Goal: Task Accomplishment & Management: Complete application form

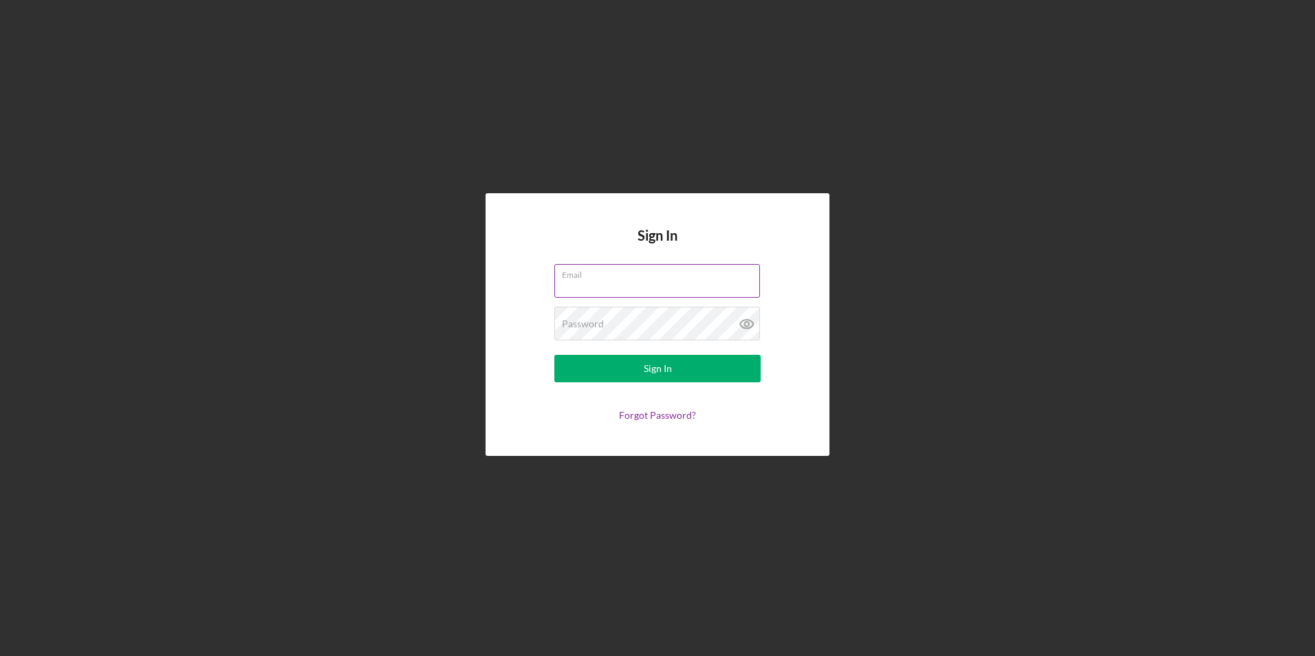
click at [609, 282] on input "Email" at bounding box center [657, 280] width 206 height 33
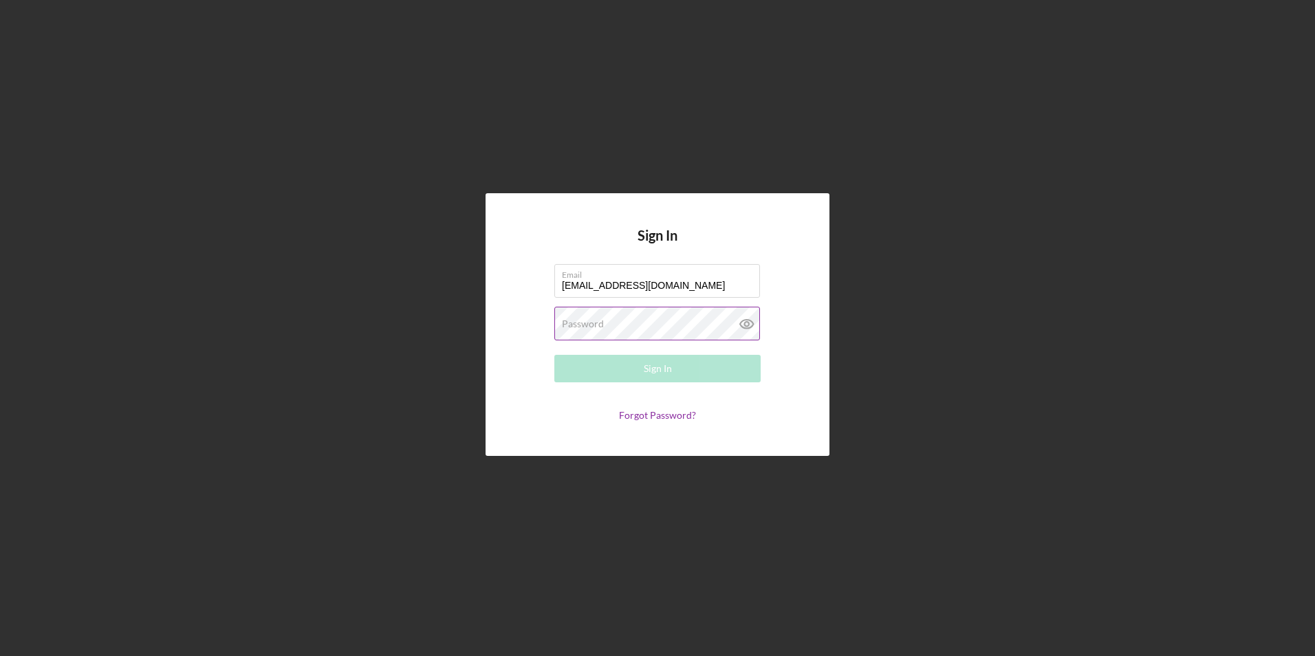
type input "hm@charterconcrete.com"
click at [598, 324] on label "Password" at bounding box center [583, 323] width 42 height 11
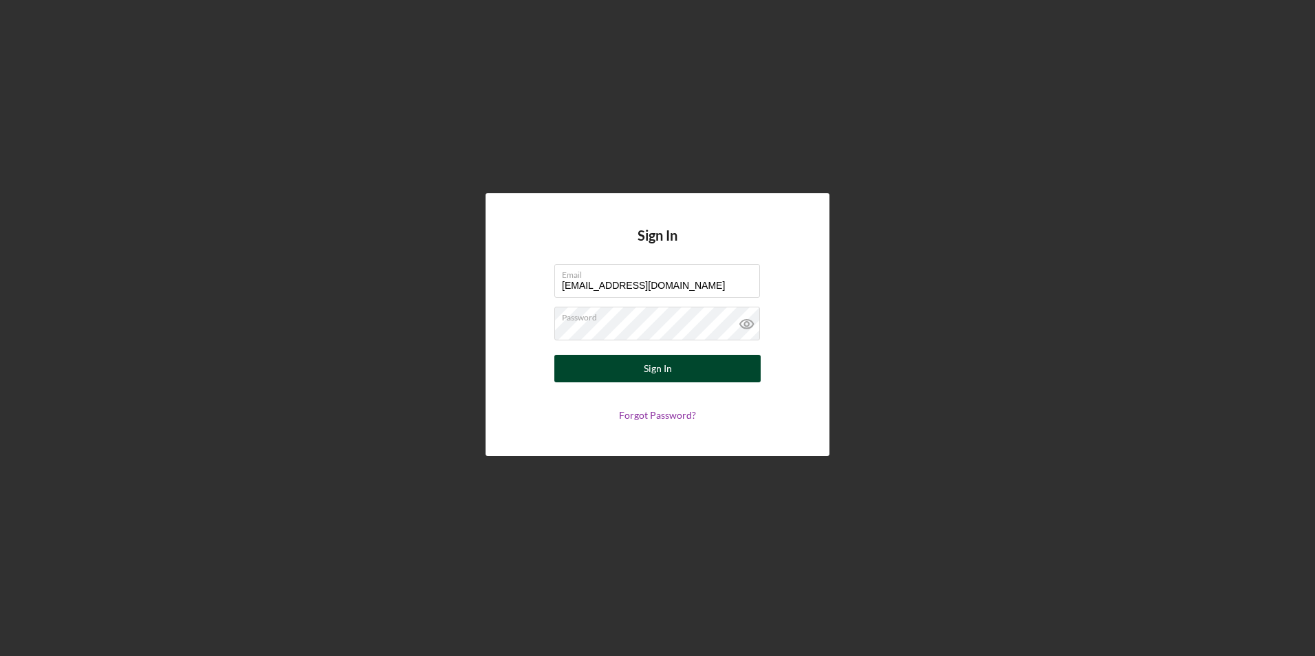
click at [661, 379] on div "Sign In" at bounding box center [658, 369] width 28 height 28
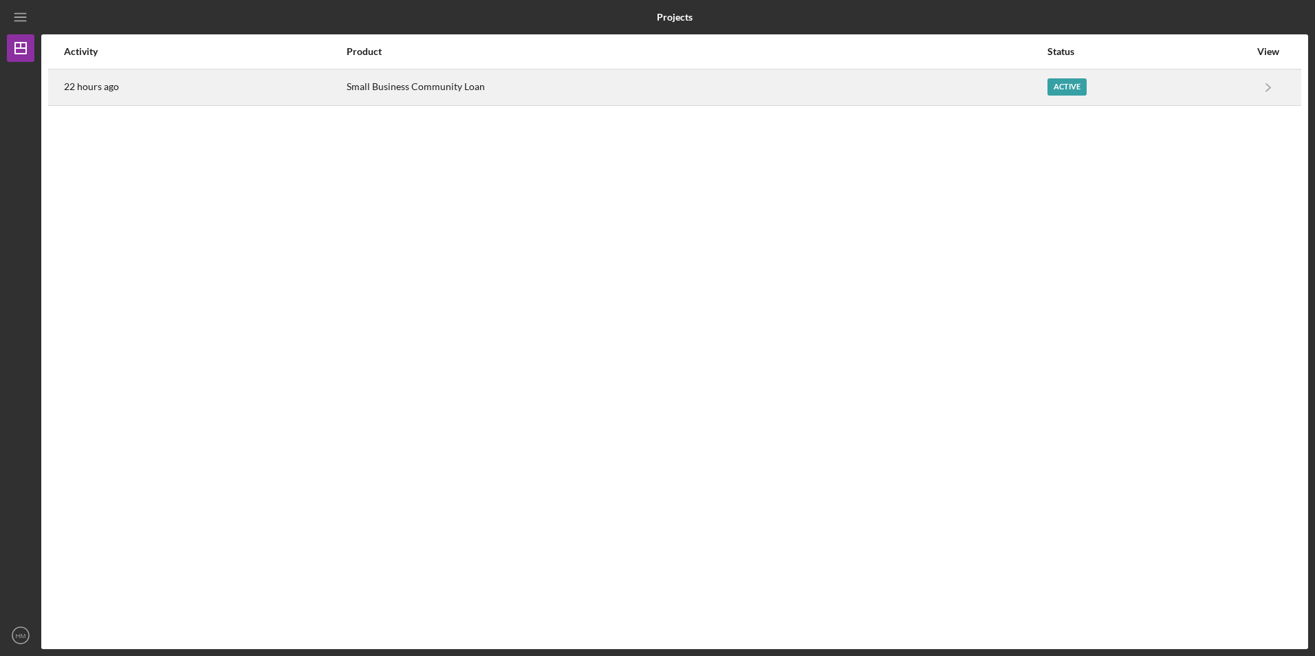
click at [1068, 88] on div "Active" at bounding box center [1066, 86] width 39 height 17
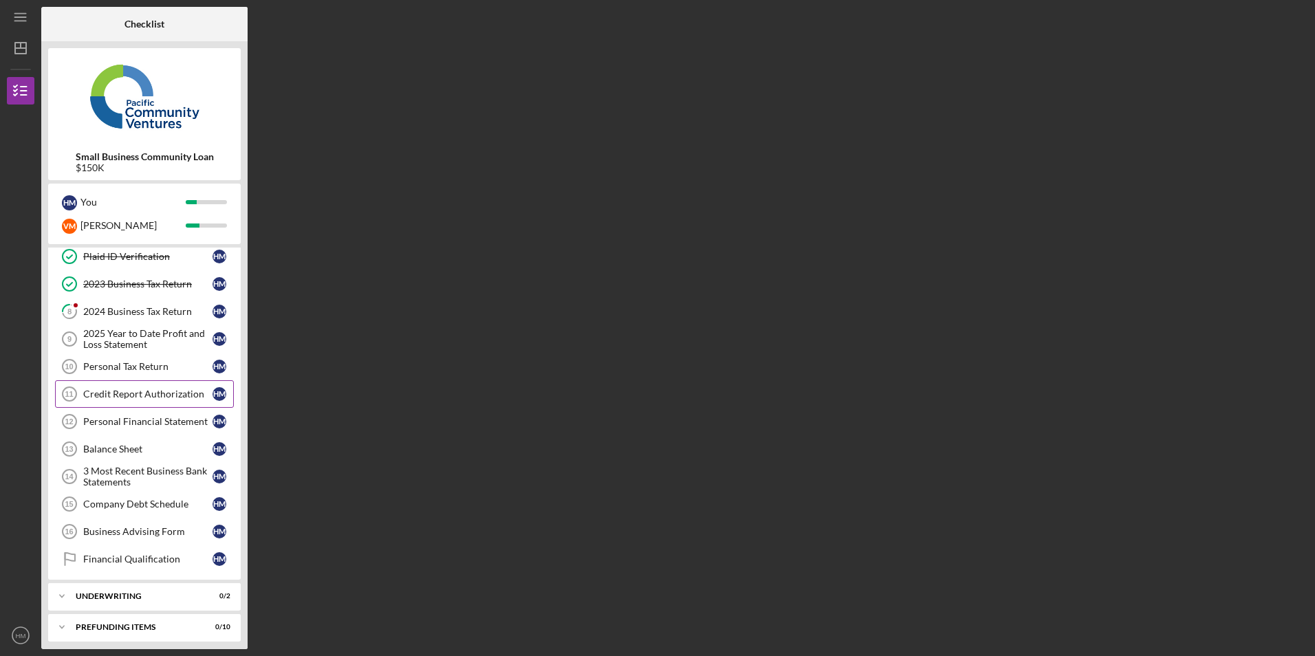
scroll to position [98, 0]
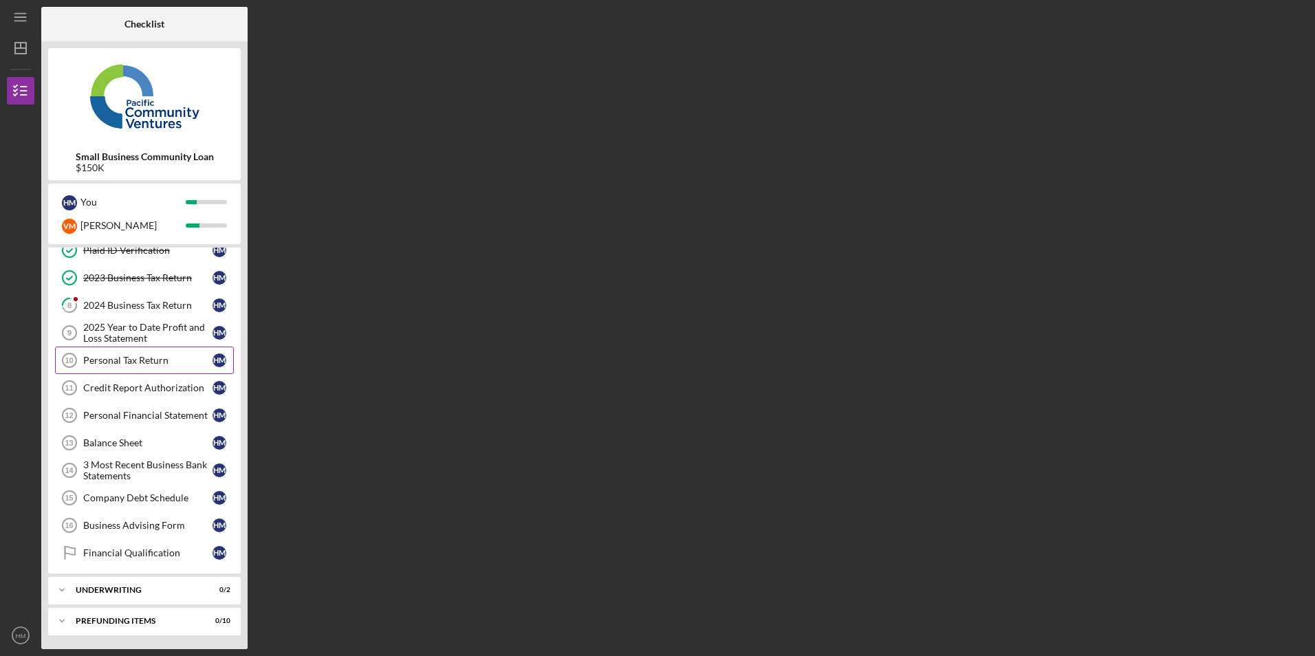
click at [122, 362] on div "Personal Tax Return" at bounding box center [147, 360] width 129 height 11
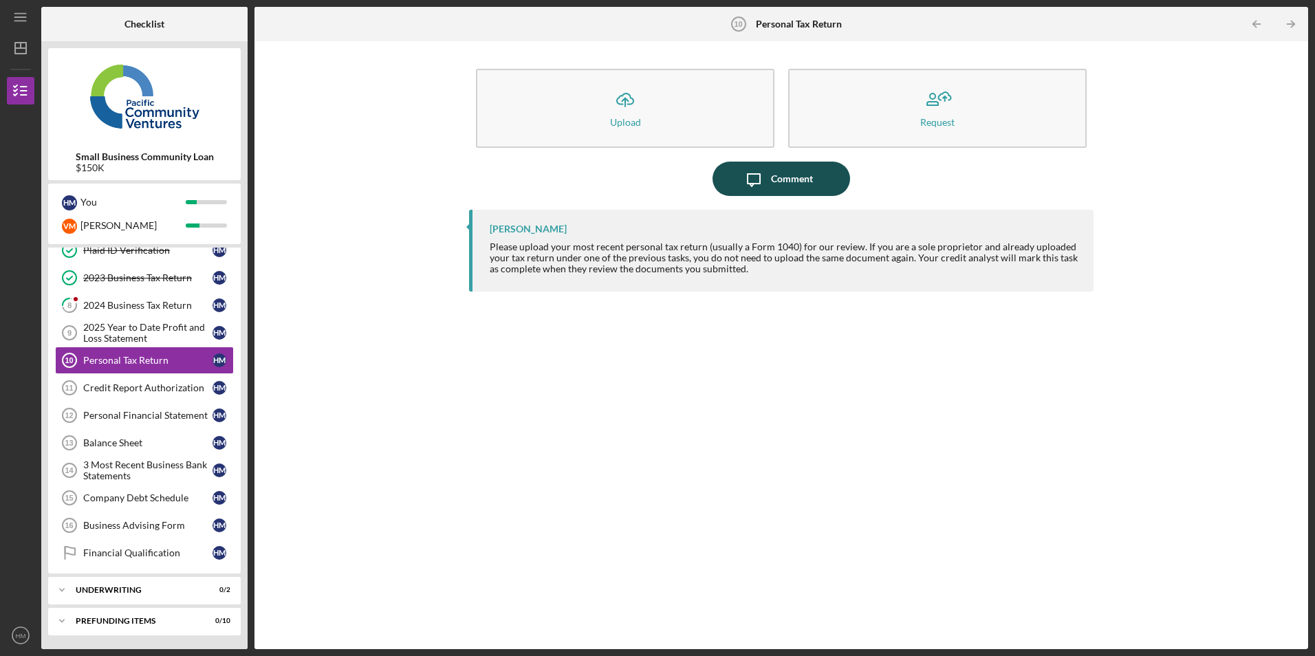
click at [791, 177] on div "Comment" at bounding box center [792, 179] width 42 height 34
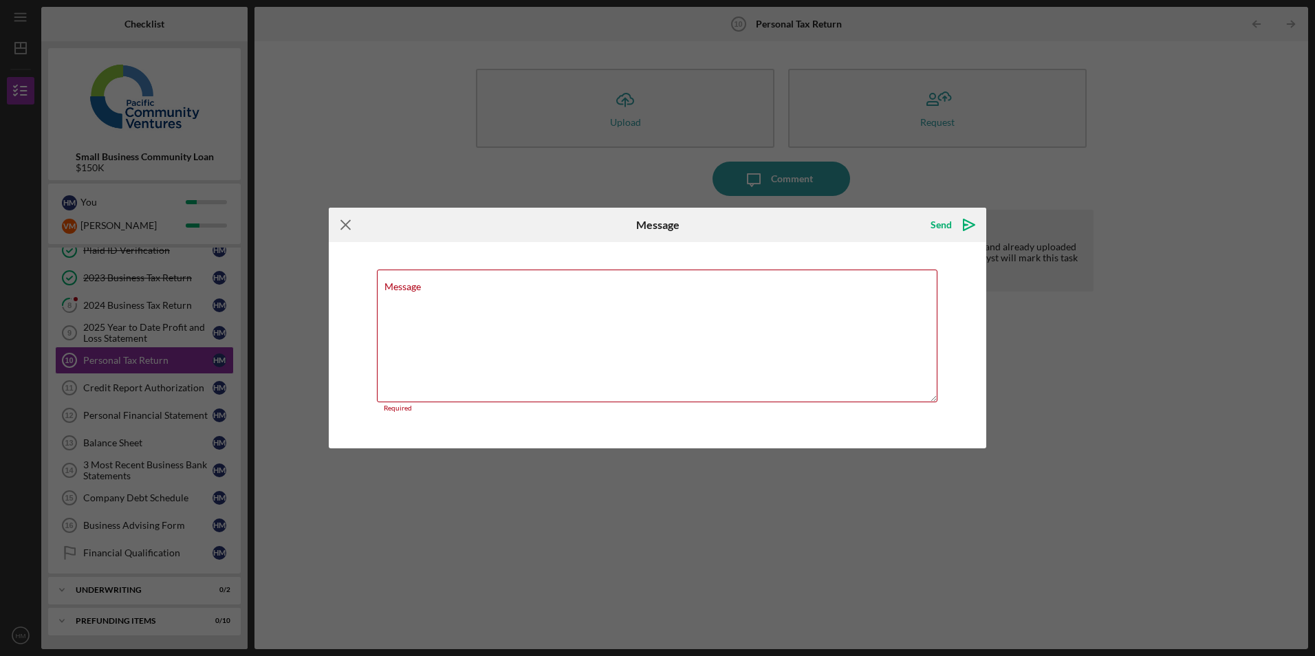
click at [337, 234] on icon "Icon/Menu Close" at bounding box center [346, 225] width 34 height 34
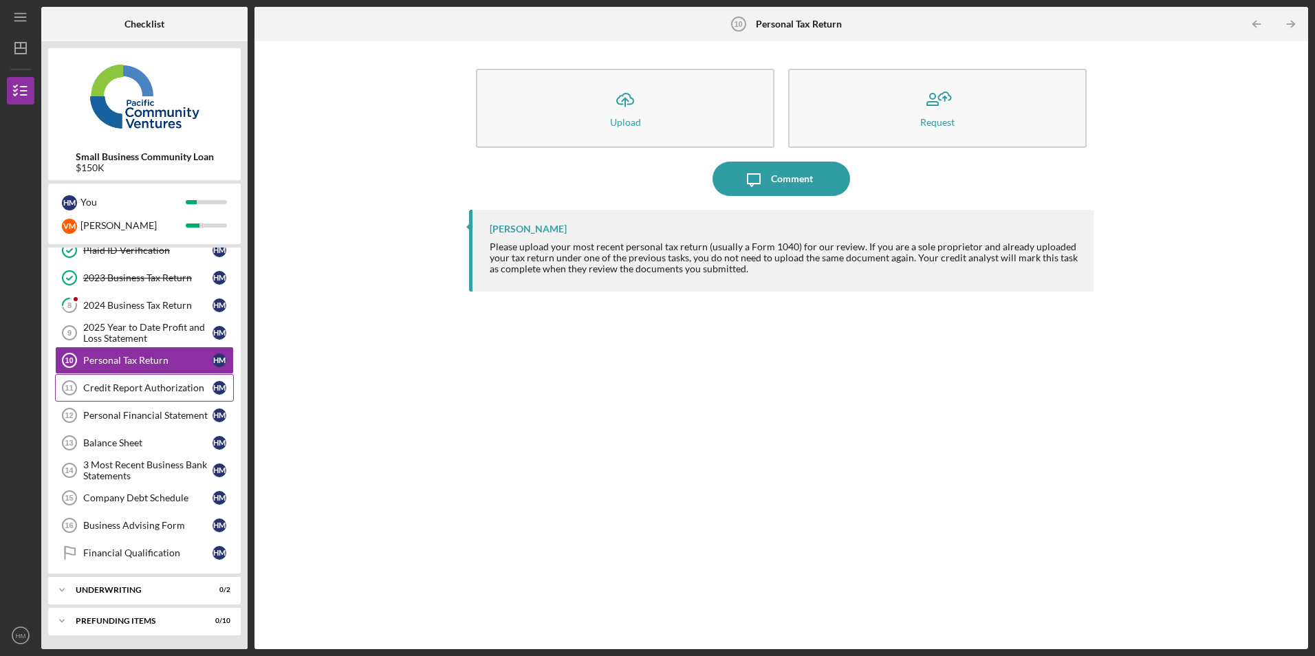
click at [98, 387] on div "Credit Report Authorization" at bounding box center [147, 387] width 129 height 11
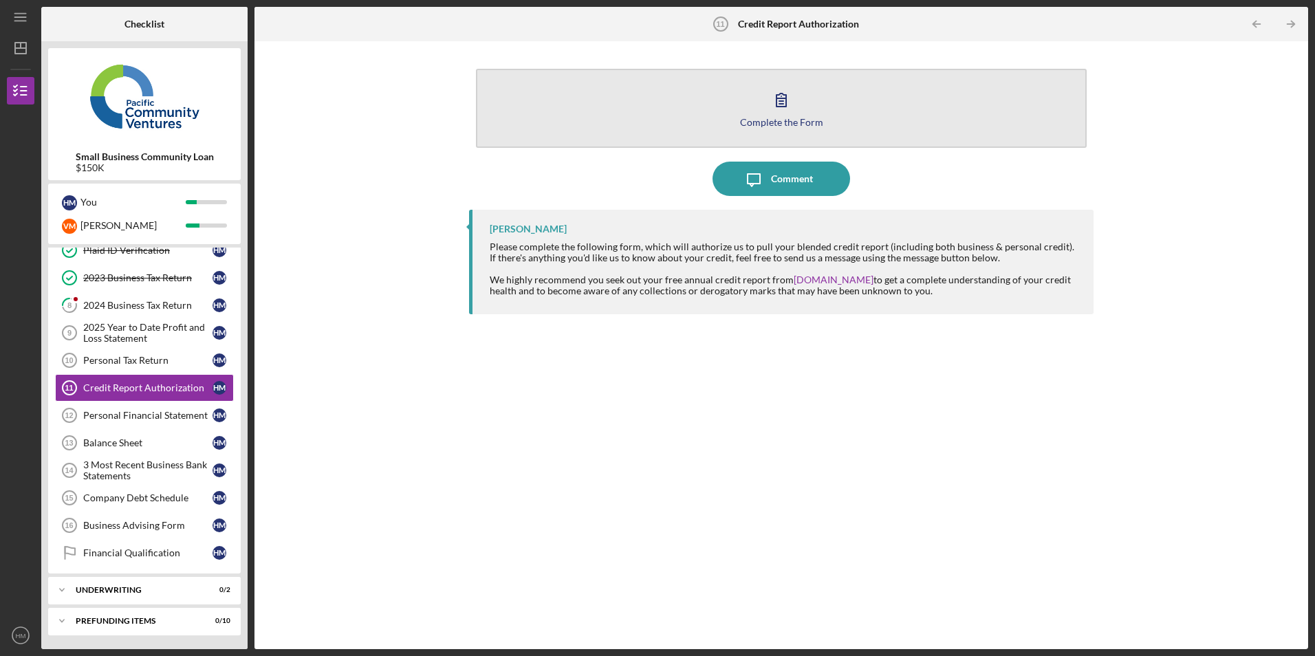
click at [789, 127] on button "Complete the Form Form" at bounding box center [781, 108] width 610 height 79
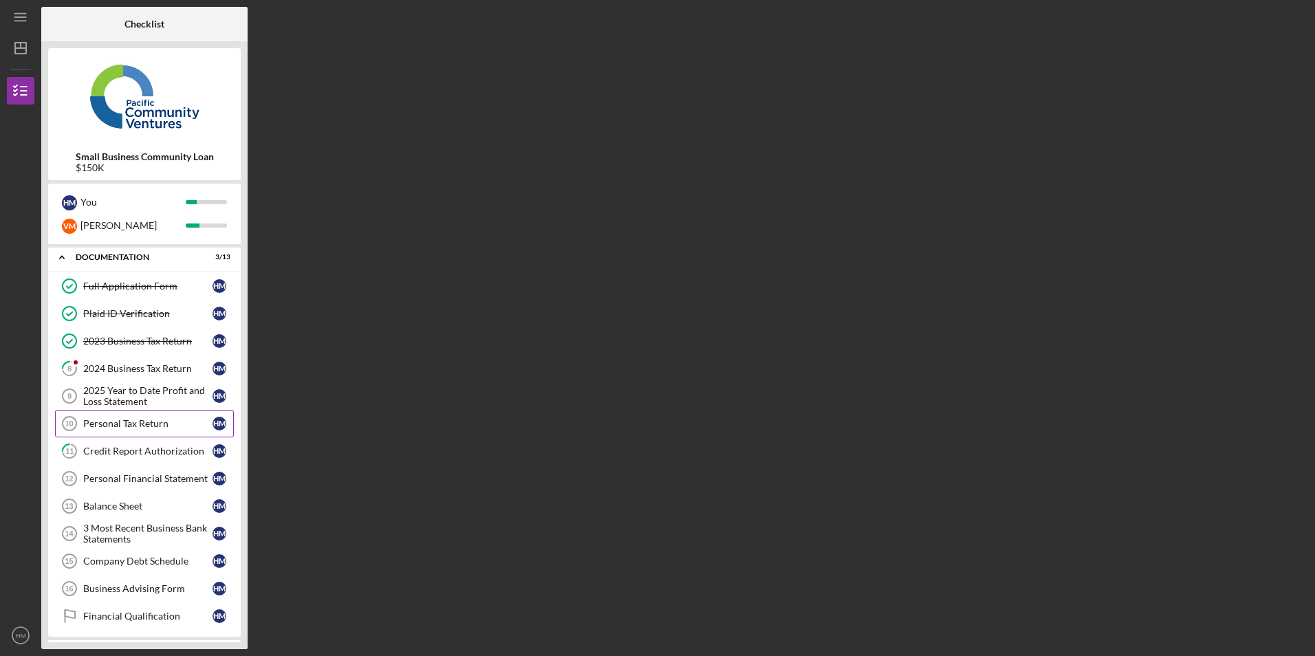
scroll to position [98, 0]
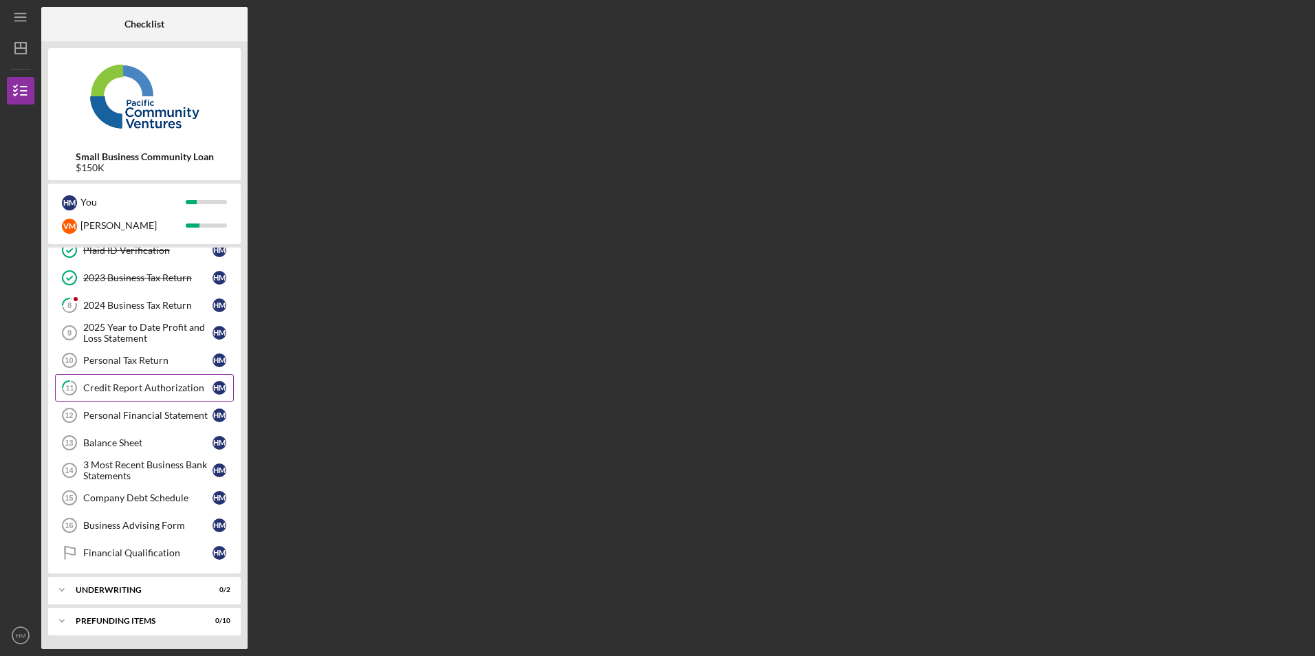
click at [116, 395] on link "11 Credit Report Authorization H M" at bounding box center [144, 388] width 179 height 28
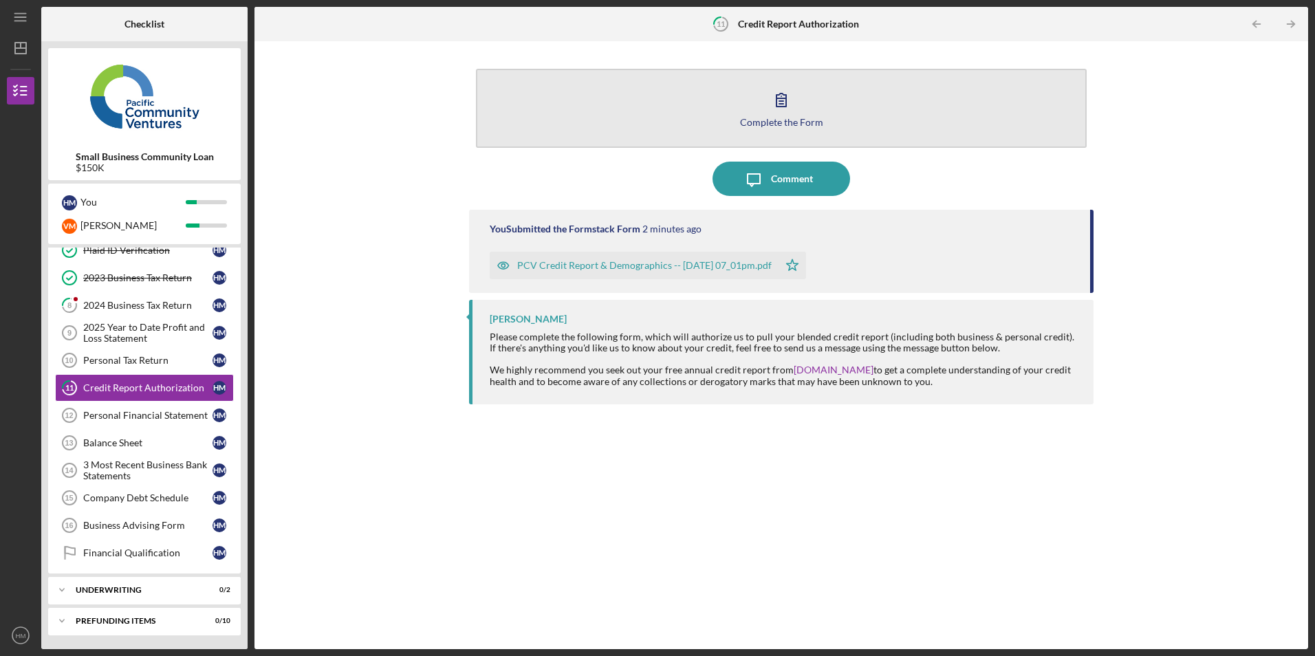
click at [792, 118] on div "Complete the Form" at bounding box center [781, 122] width 83 height 10
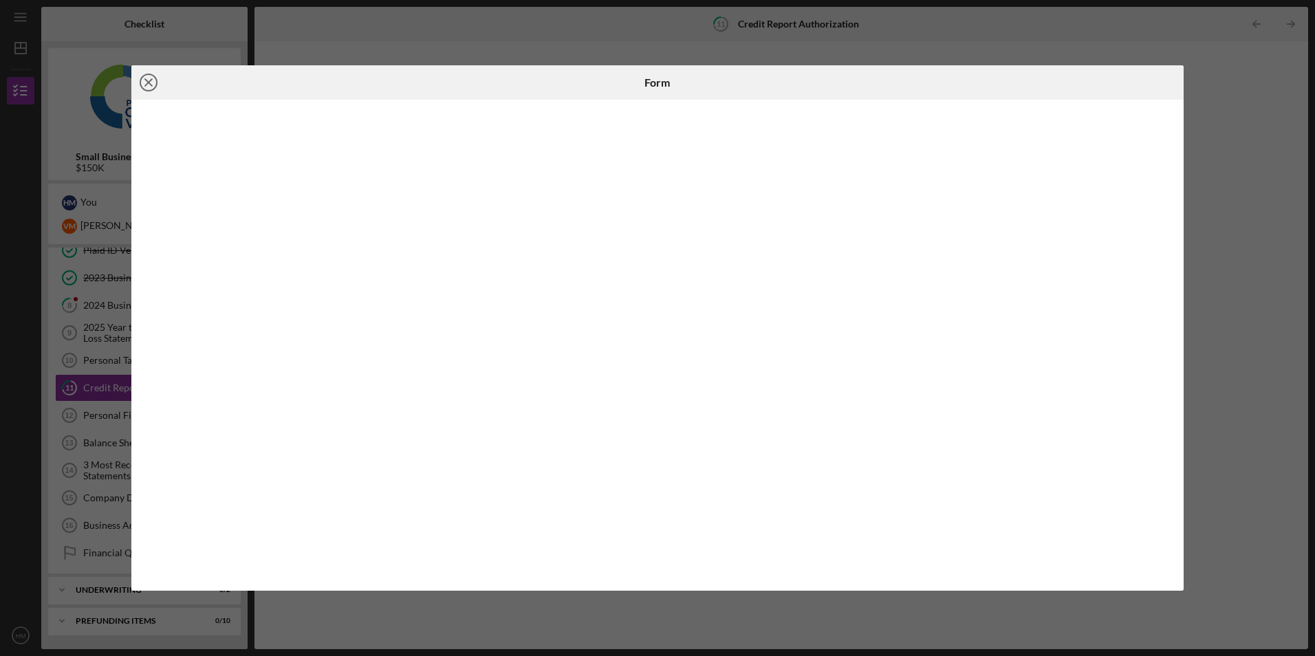
click at [152, 85] on icon "Icon/Close" at bounding box center [148, 82] width 34 height 34
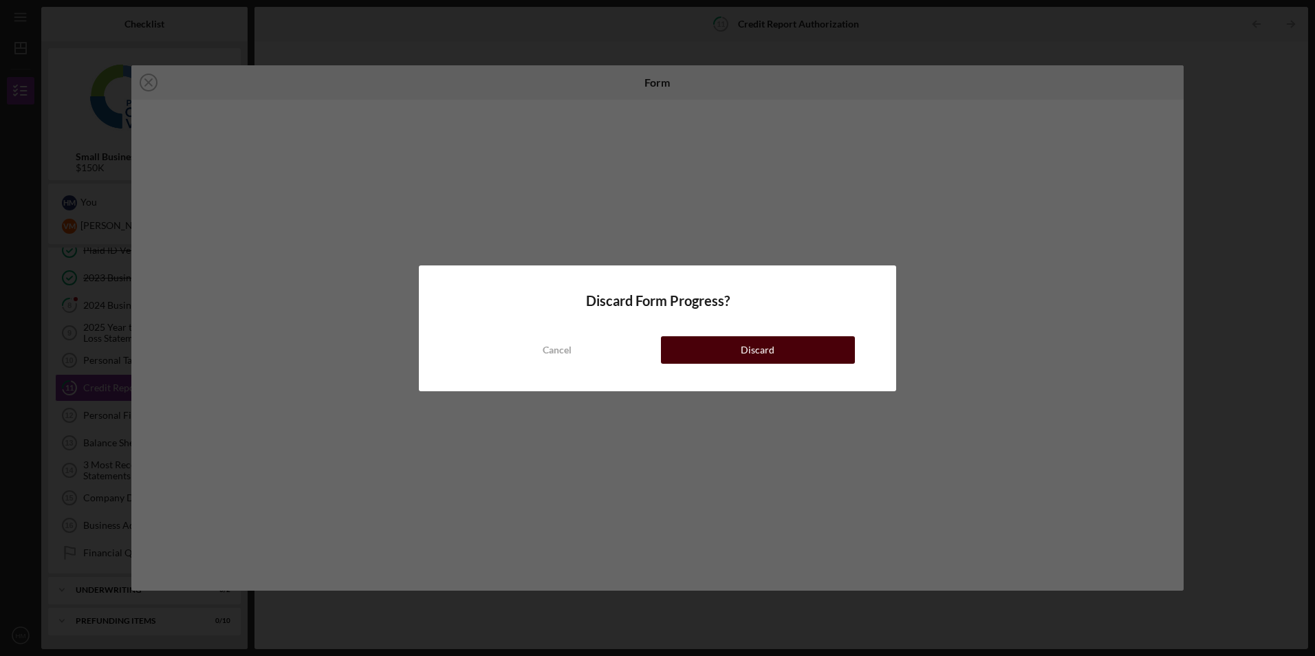
click at [722, 348] on button "Discard" at bounding box center [758, 350] width 194 height 28
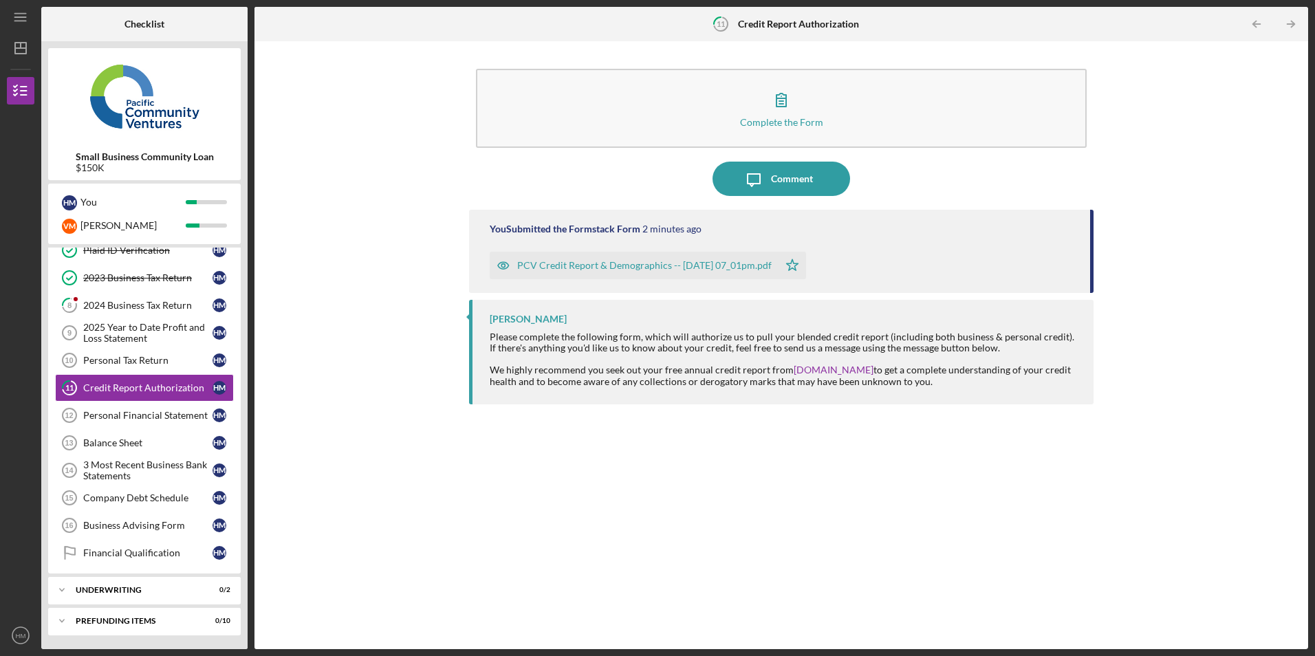
click at [602, 268] on div "PCV Credit Report & Demographics -- [DATE] 07_01pm.pdf" at bounding box center [644, 265] width 254 height 11
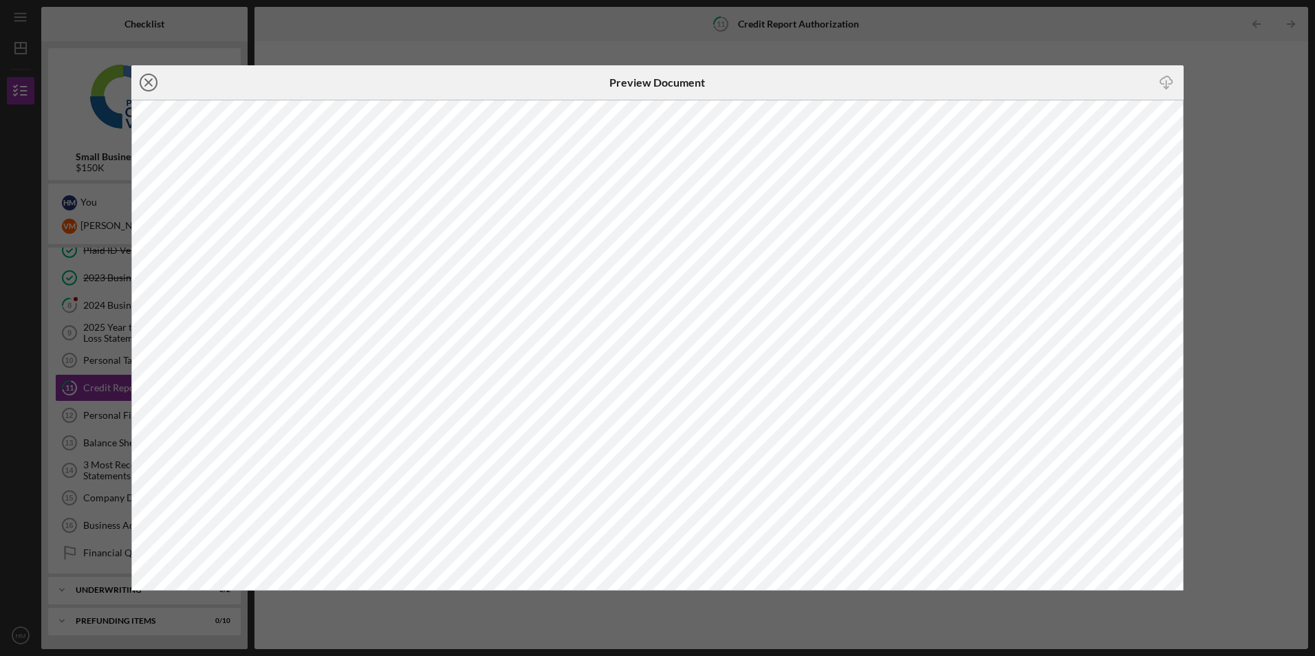
click at [148, 87] on icon "Icon/Close" at bounding box center [148, 82] width 34 height 34
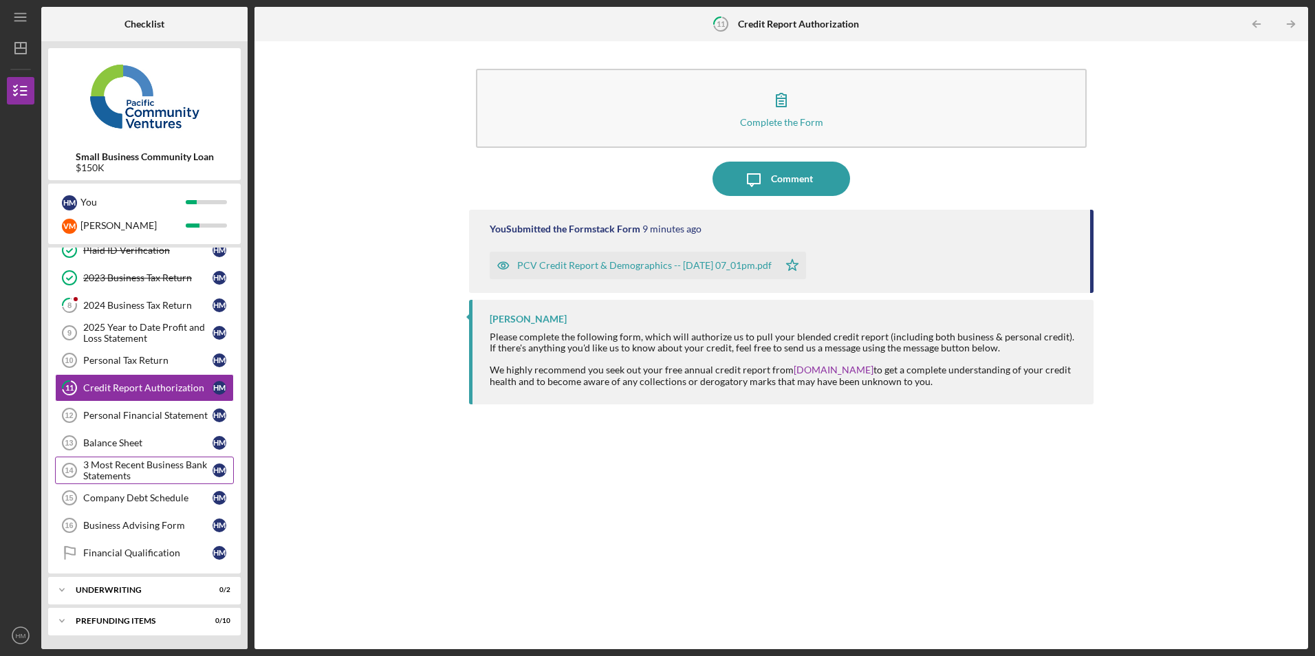
click at [123, 470] on div "3 Most Recent Business Bank Statements" at bounding box center [147, 470] width 129 height 22
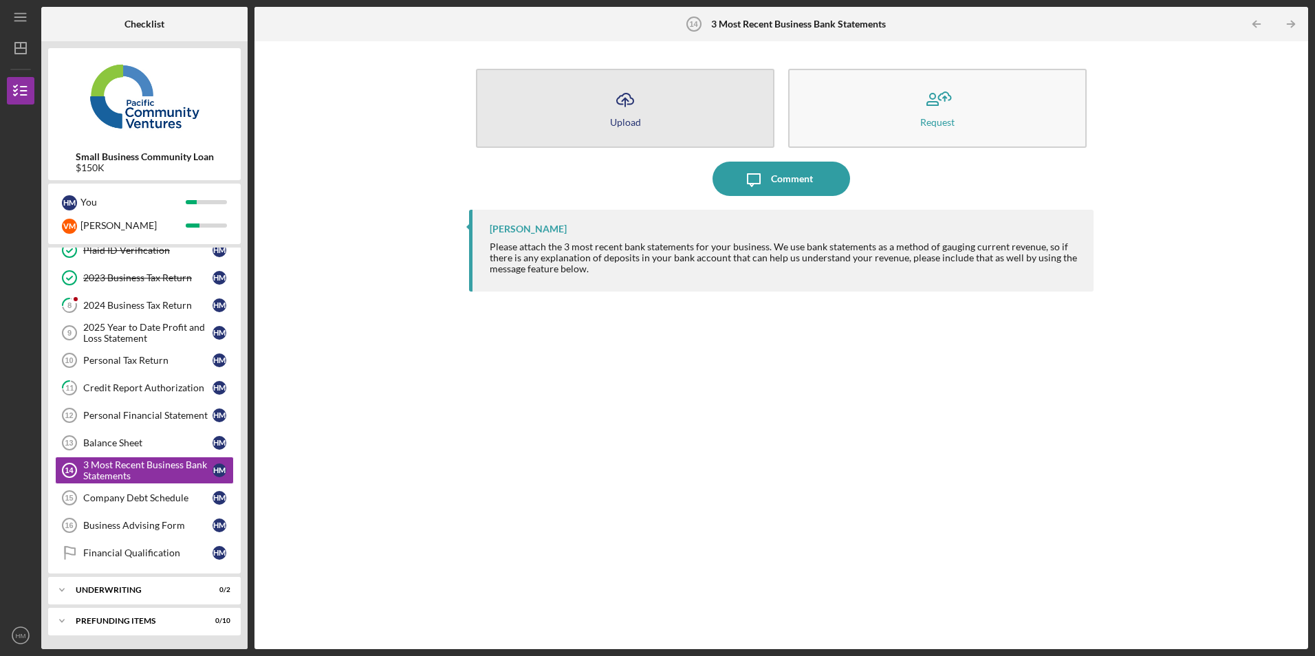
click at [632, 124] on div "Upload" at bounding box center [625, 122] width 31 height 10
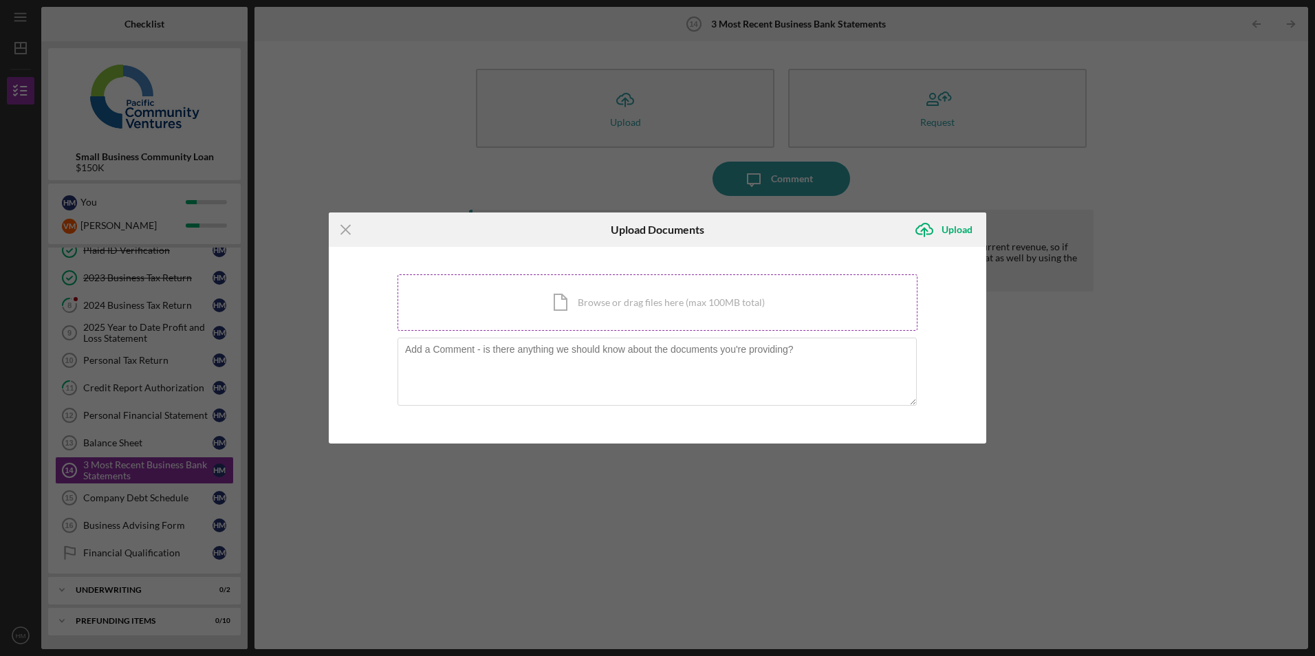
click at [576, 305] on div "Icon/Document Browse or drag files here (max 100MB total) Tap to choose files o…" at bounding box center [657, 302] width 520 height 56
click at [560, 299] on div "Icon/Document Browse or drag files here (max 100MB total) Tap to choose files o…" at bounding box center [657, 302] width 520 height 56
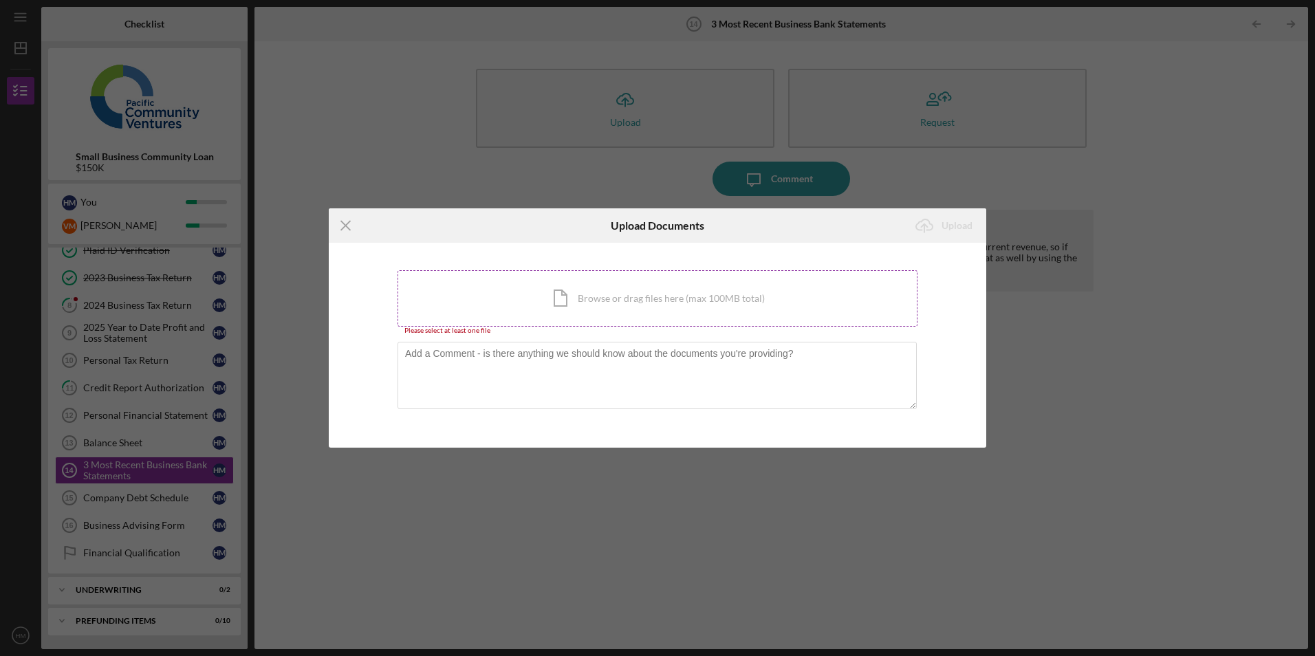
click at [626, 310] on div "Icon/Document Browse or drag files here (max 100MB total) Tap to choose files o…" at bounding box center [657, 298] width 520 height 56
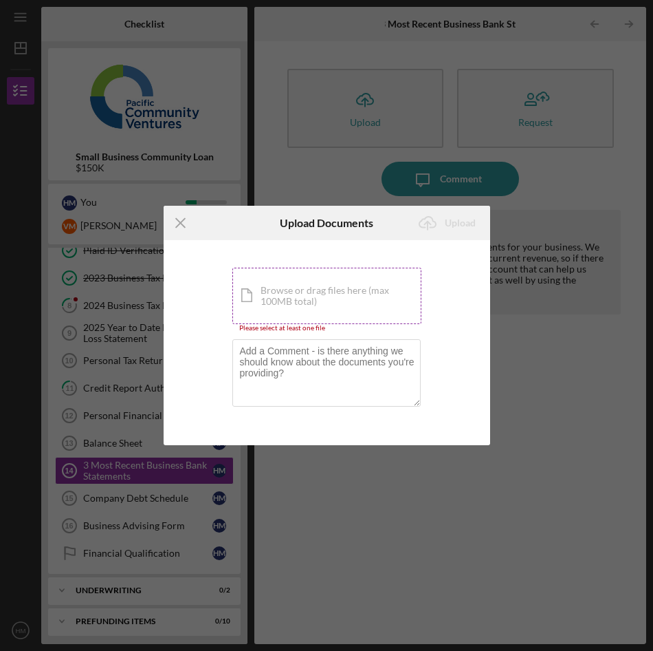
click at [277, 303] on div "Icon/Document Browse or drag files here (max 100MB total) Tap to choose files o…" at bounding box center [326, 296] width 189 height 56
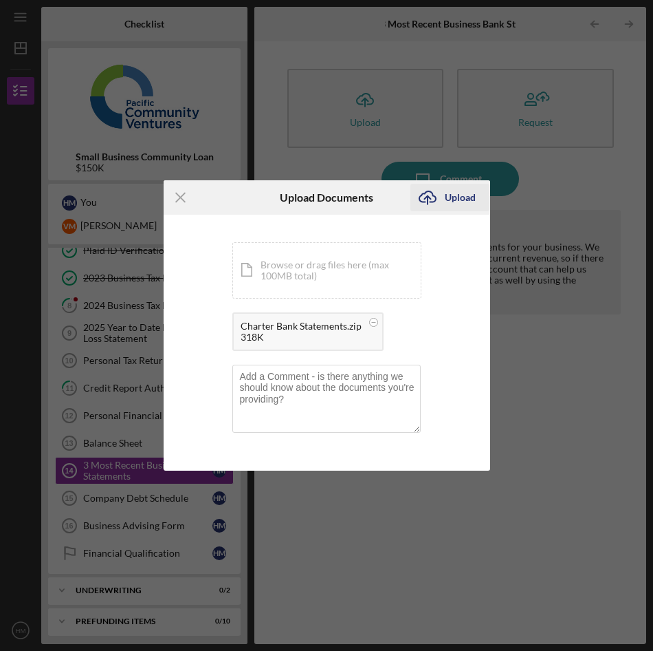
click at [454, 197] on div "Upload" at bounding box center [460, 198] width 31 height 28
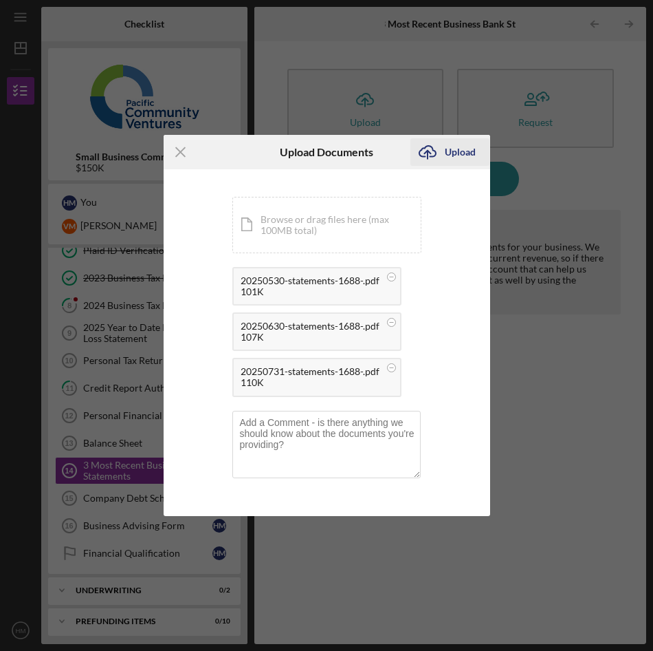
click at [464, 155] on div "Upload" at bounding box center [460, 152] width 31 height 28
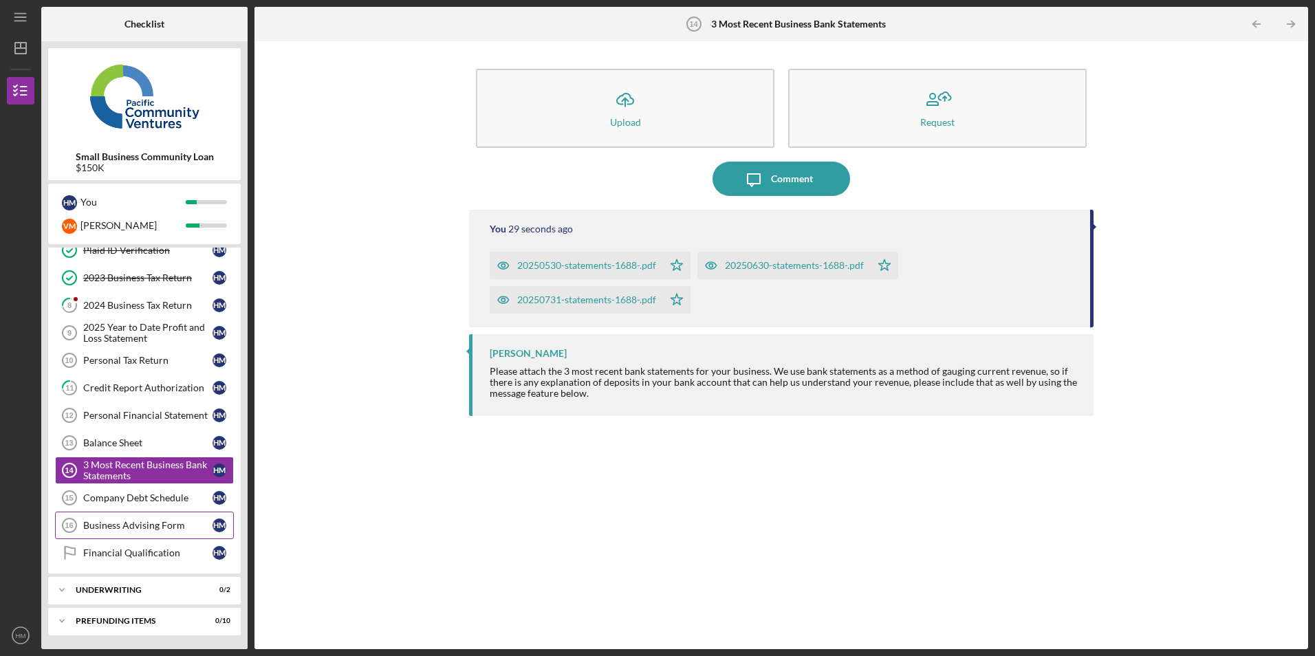
click at [132, 532] on link "Business Advising Form 16 Business Advising Form H M" at bounding box center [144, 526] width 179 height 28
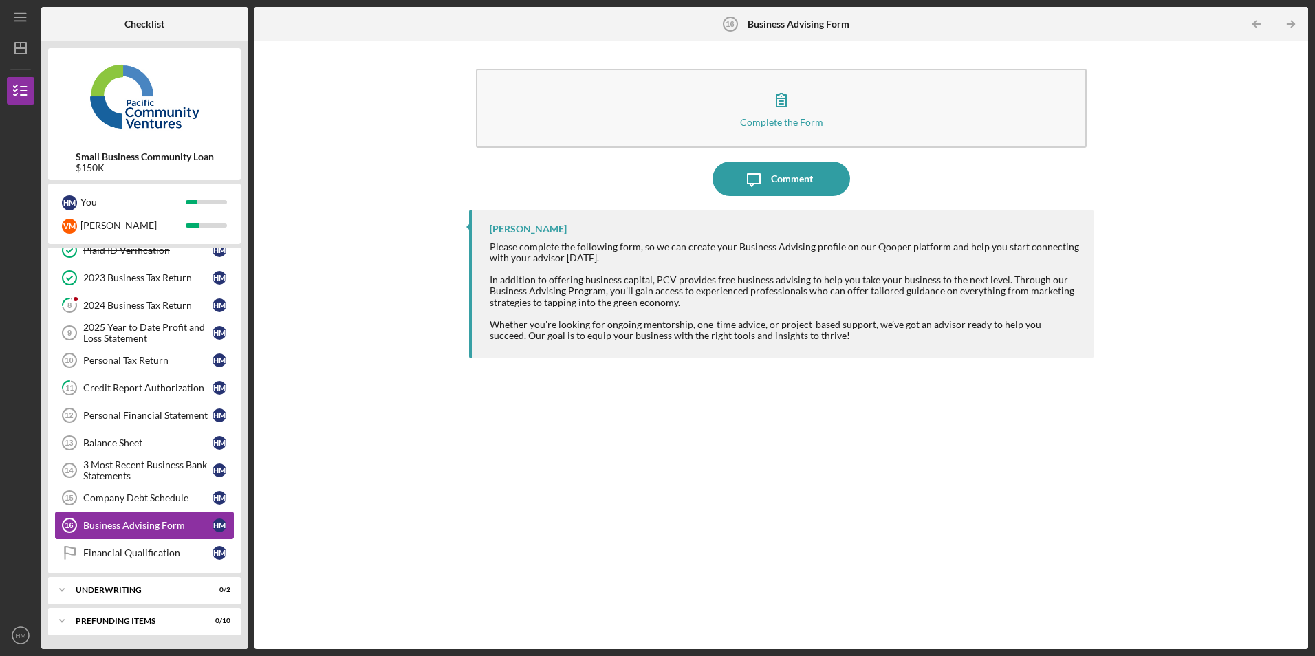
click at [132, 532] on link "Business Advising Form 16 Business Advising Form H M" at bounding box center [144, 526] width 179 height 28
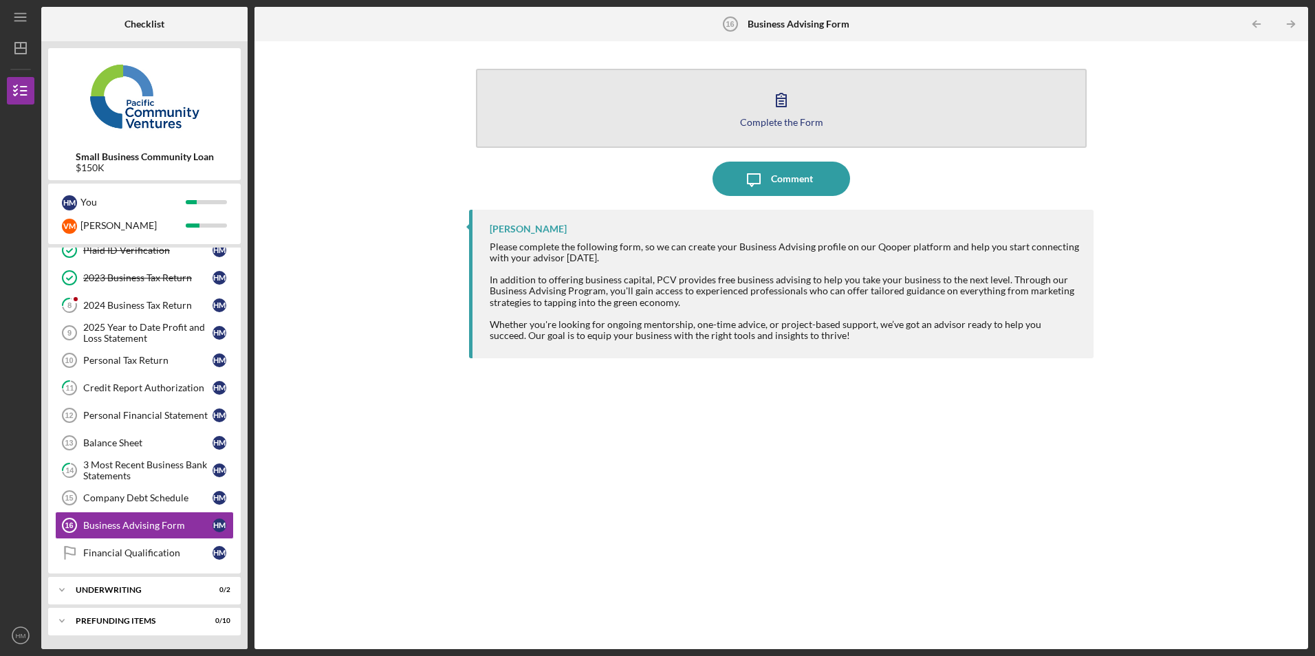
click at [778, 102] on icon "button" at bounding box center [781, 100] width 34 height 34
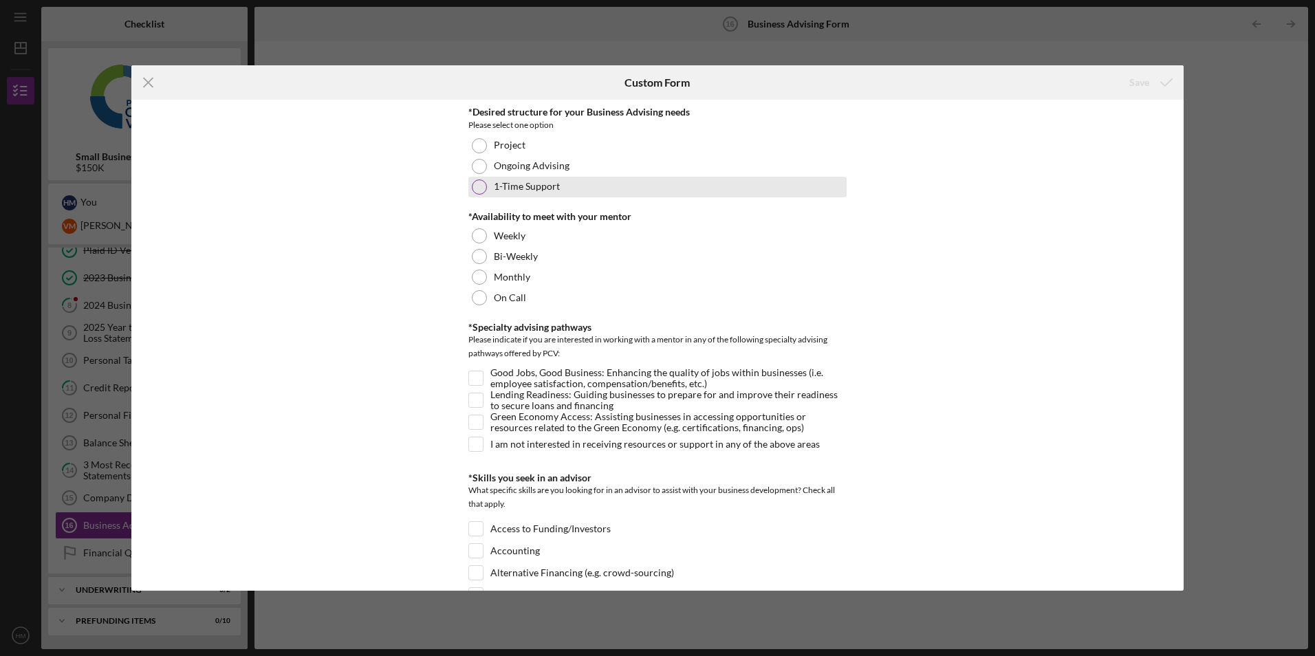
click at [477, 188] on div at bounding box center [479, 186] width 15 height 15
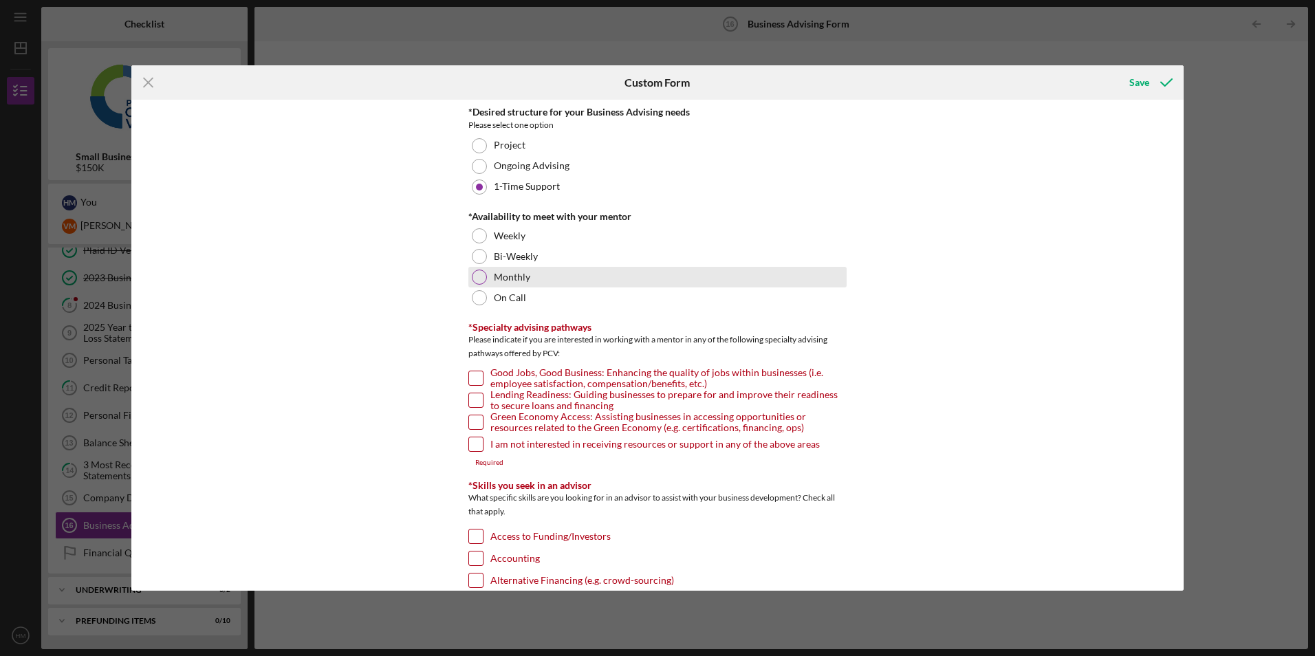
click at [477, 281] on div at bounding box center [479, 277] width 15 height 15
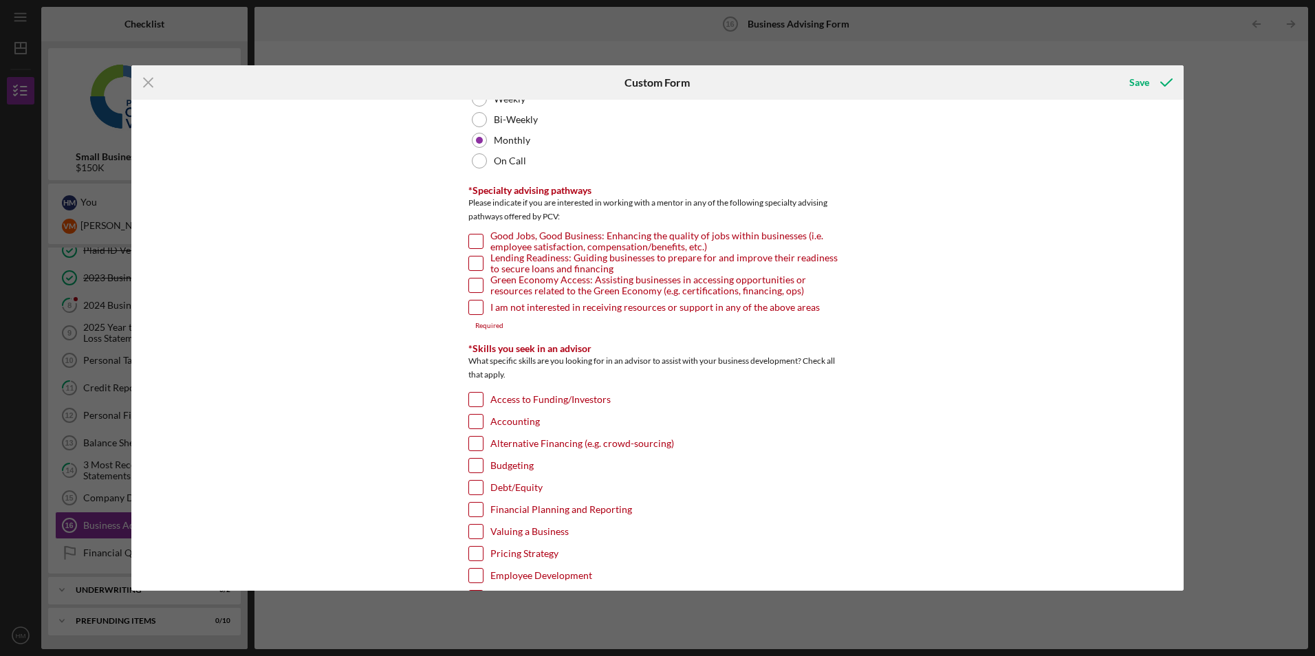
scroll to position [138, 0]
click at [477, 282] on input "Green Economy Access: Assisting businesses in accessing opportunities or resour…" at bounding box center [476, 285] width 14 height 14
checkbox input "true"
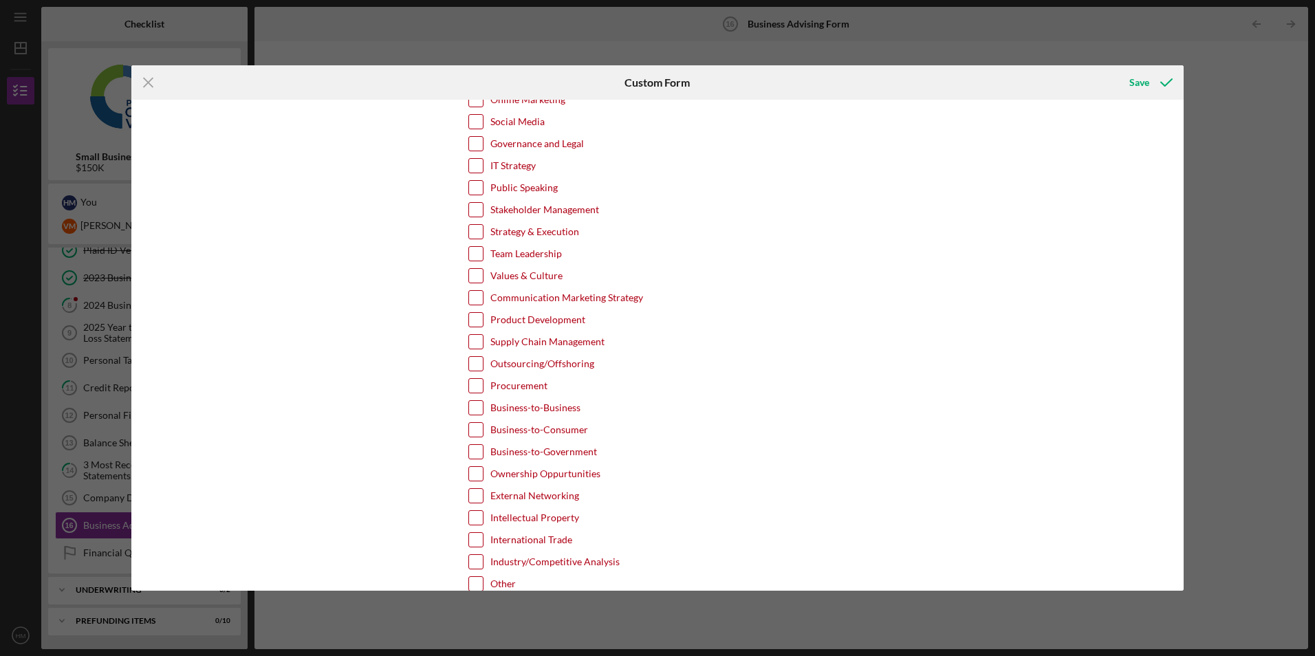
scroll to position [688, 0]
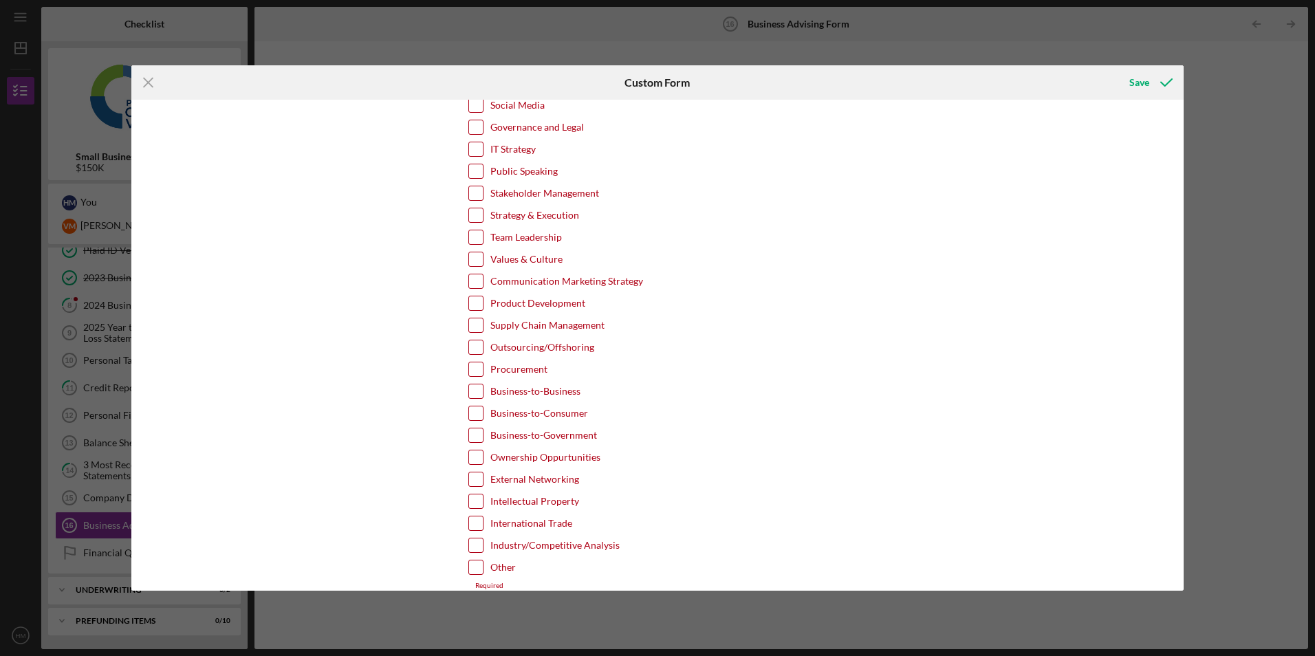
click at [474, 367] on input "Procurement" at bounding box center [476, 369] width 14 height 14
checkbox input "true"
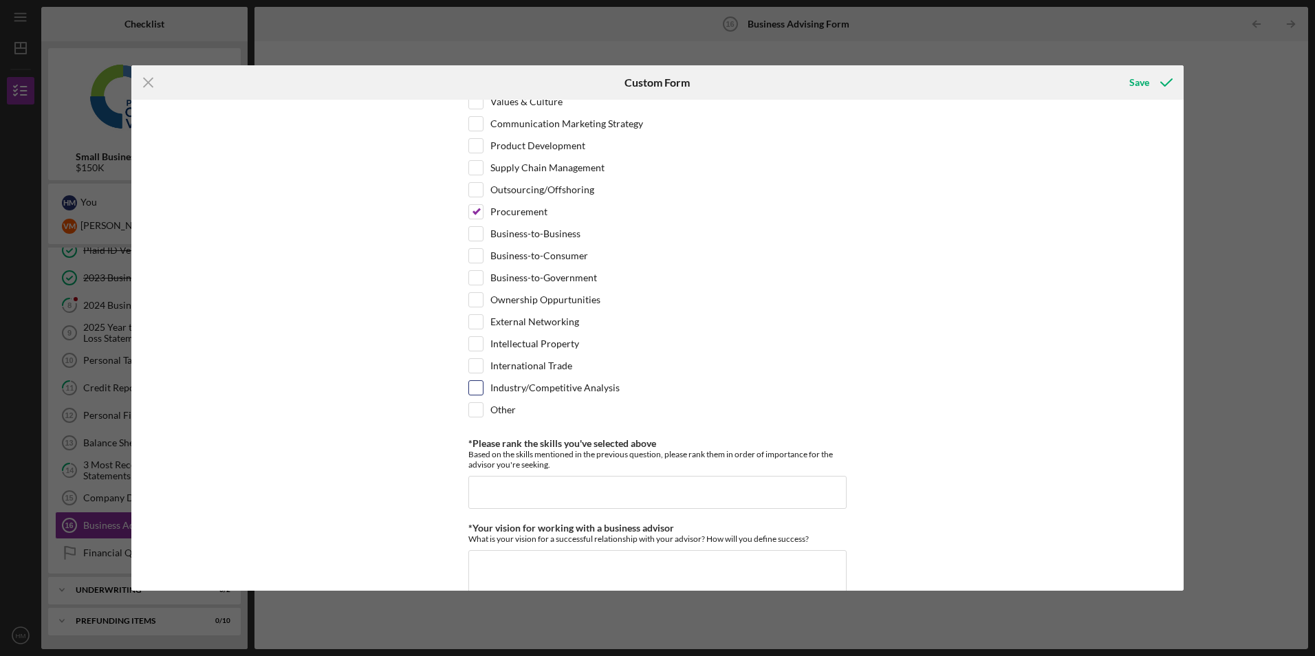
scroll to position [963, 0]
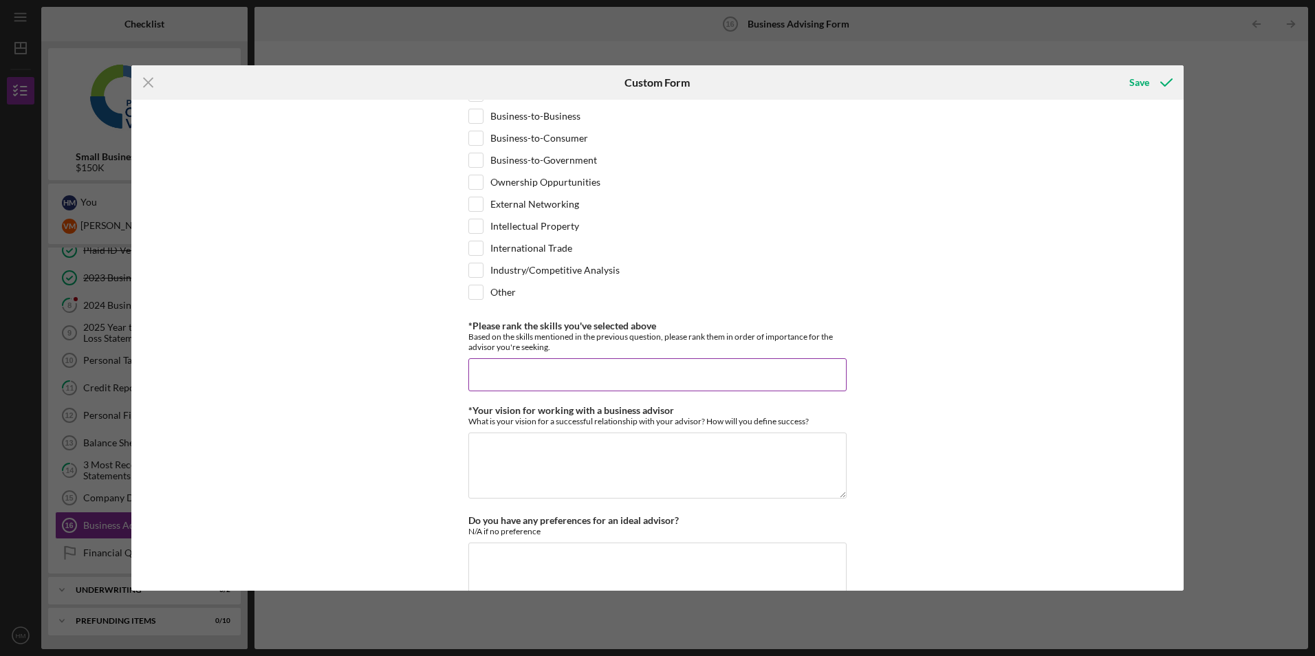
click at [521, 375] on input "*Please rank the skills you've selected above" at bounding box center [657, 374] width 378 height 33
type input "Procurement"
click at [532, 448] on textarea "*Your vision for working with a business advisor" at bounding box center [657, 466] width 378 height 66
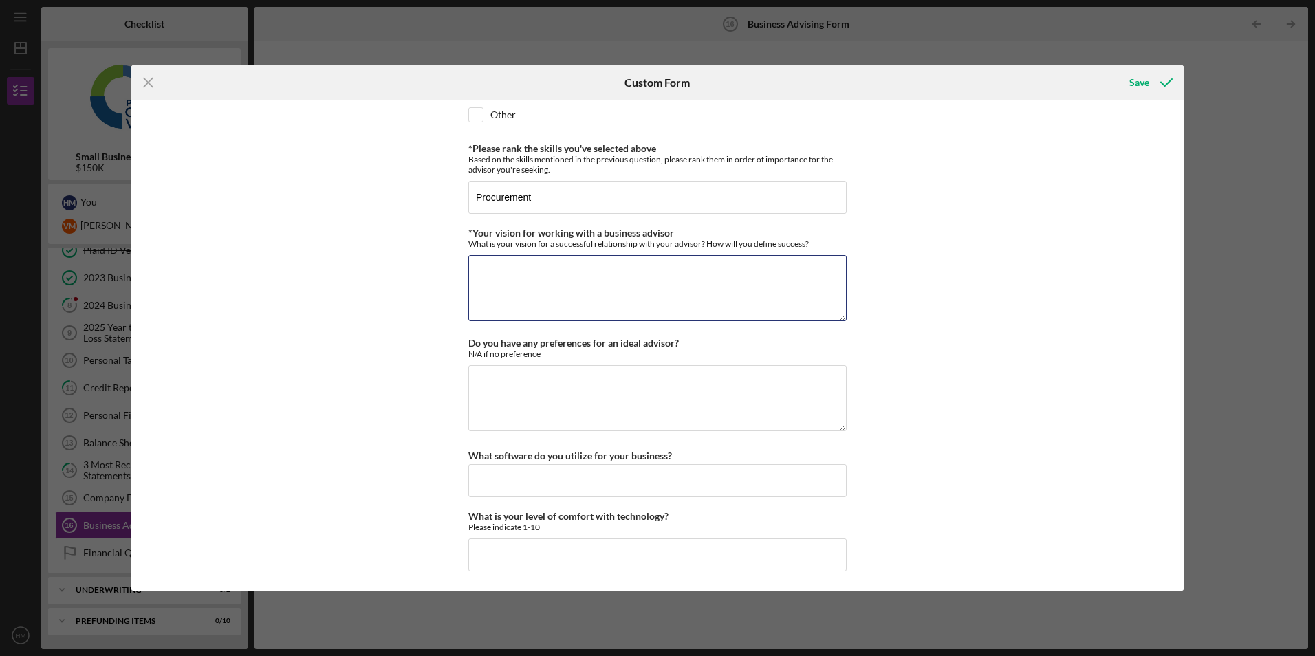
scroll to position [1142, 0]
click at [505, 375] on textarea "Do you have any preferences for an ideal advisor?" at bounding box center [657, 397] width 378 height 66
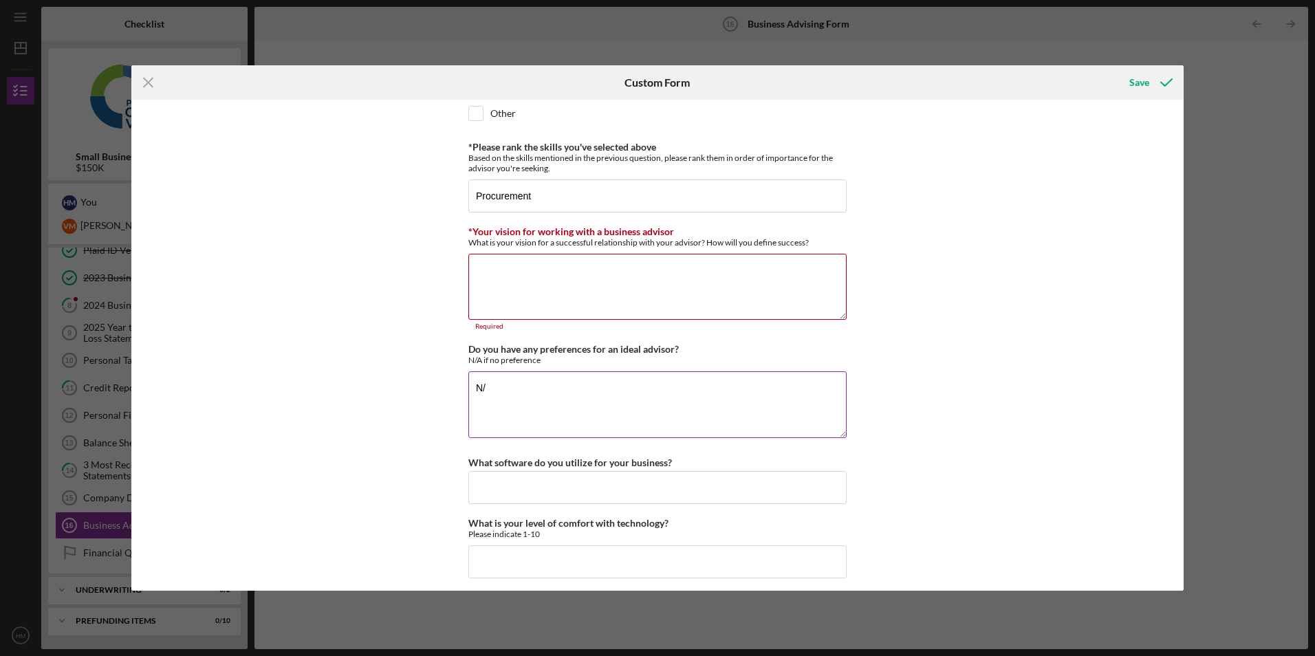
type textarea "N"
type textarea "One experienced in government contracts"
click at [558, 483] on input "What software do you utilize for your business?" at bounding box center [657, 487] width 378 height 33
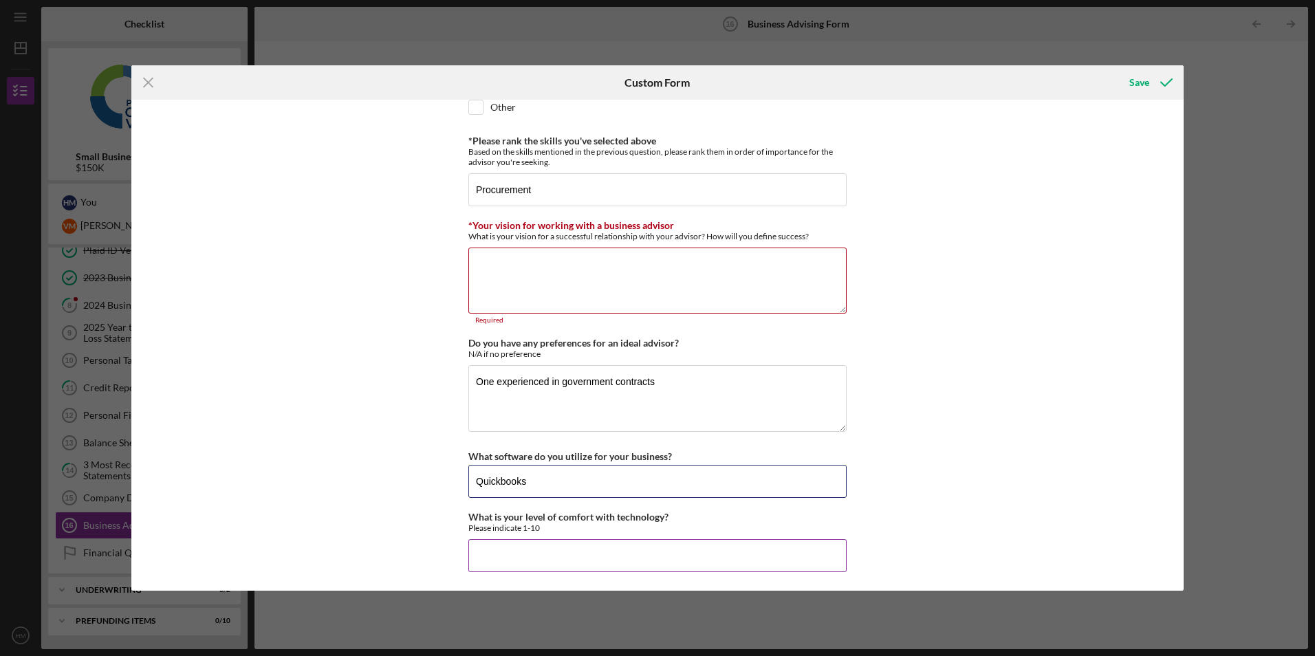
scroll to position [1150, 0]
type input "Quickbooks"
click at [539, 548] on input "What is your level of comfort with technology?" at bounding box center [657, 553] width 378 height 33
type input "5"
click at [529, 253] on textarea "*Your vision for working with a business advisor" at bounding box center [657, 278] width 378 height 66
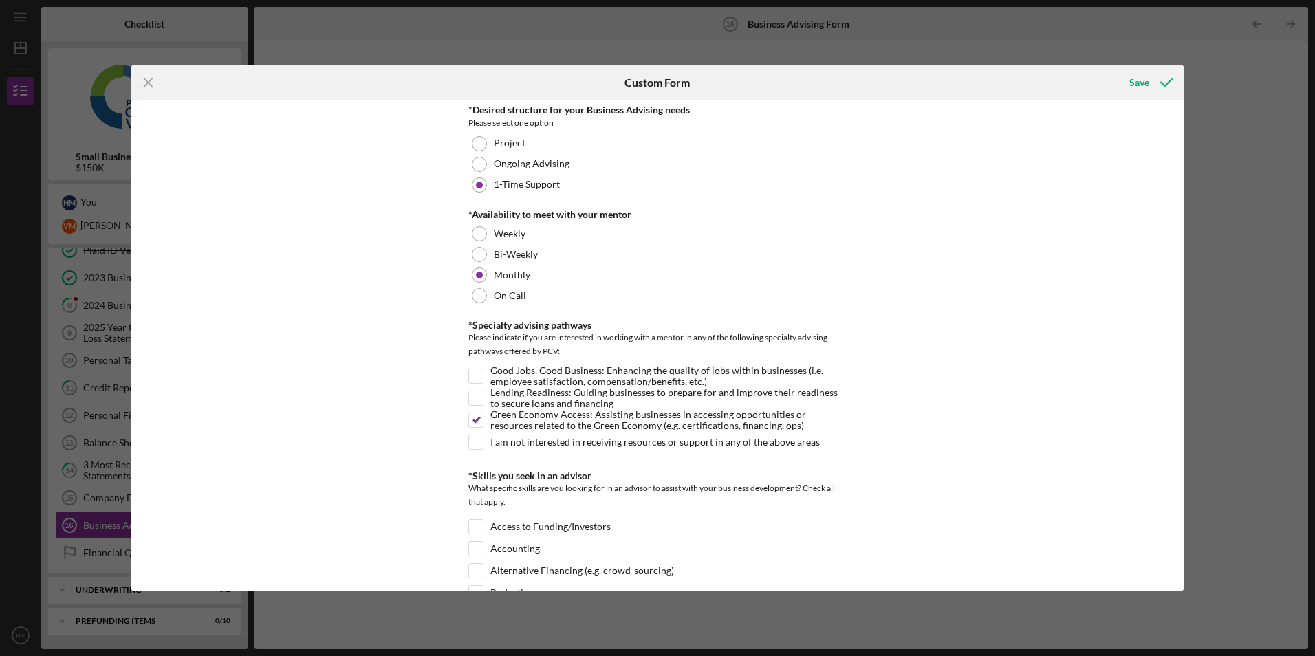
scroll to position [0, 0]
type textarea "Contracting with renewal energy projects and government"
click at [1161, 85] on icon "submit" at bounding box center [1166, 82] width 34 height 34
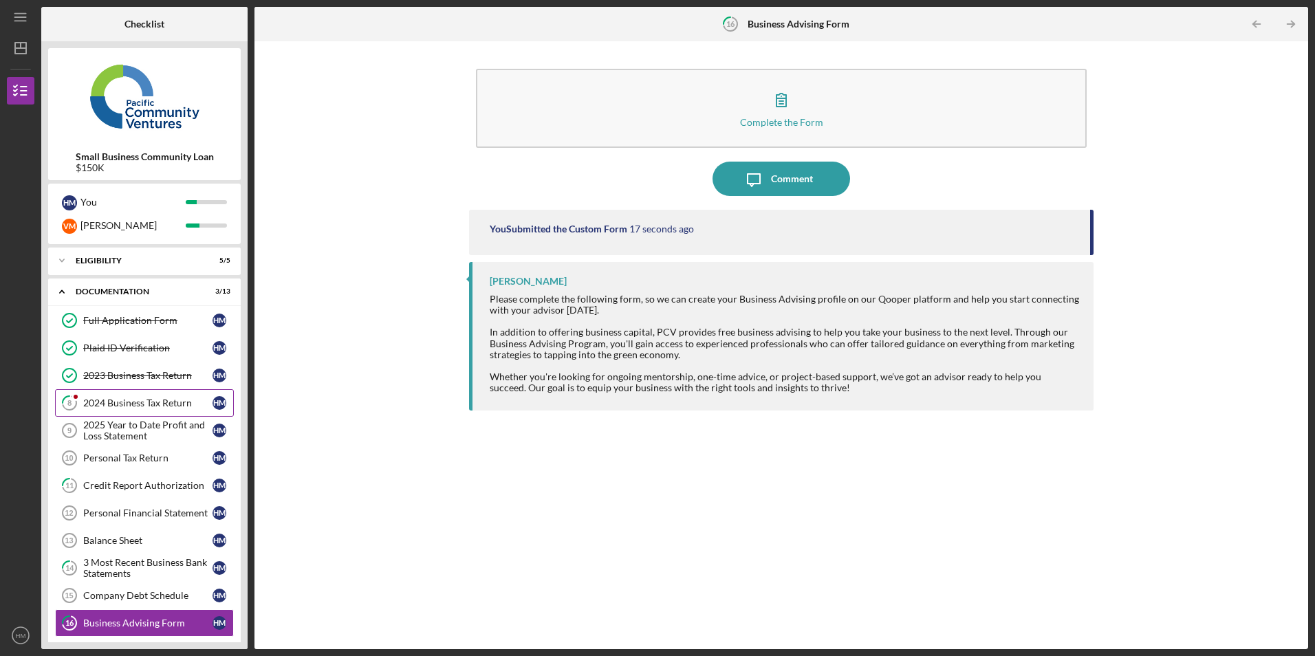
click at [109, 406] on div "2024 Business Tax Return" at bounding box center [147, 402] width 129 height 11
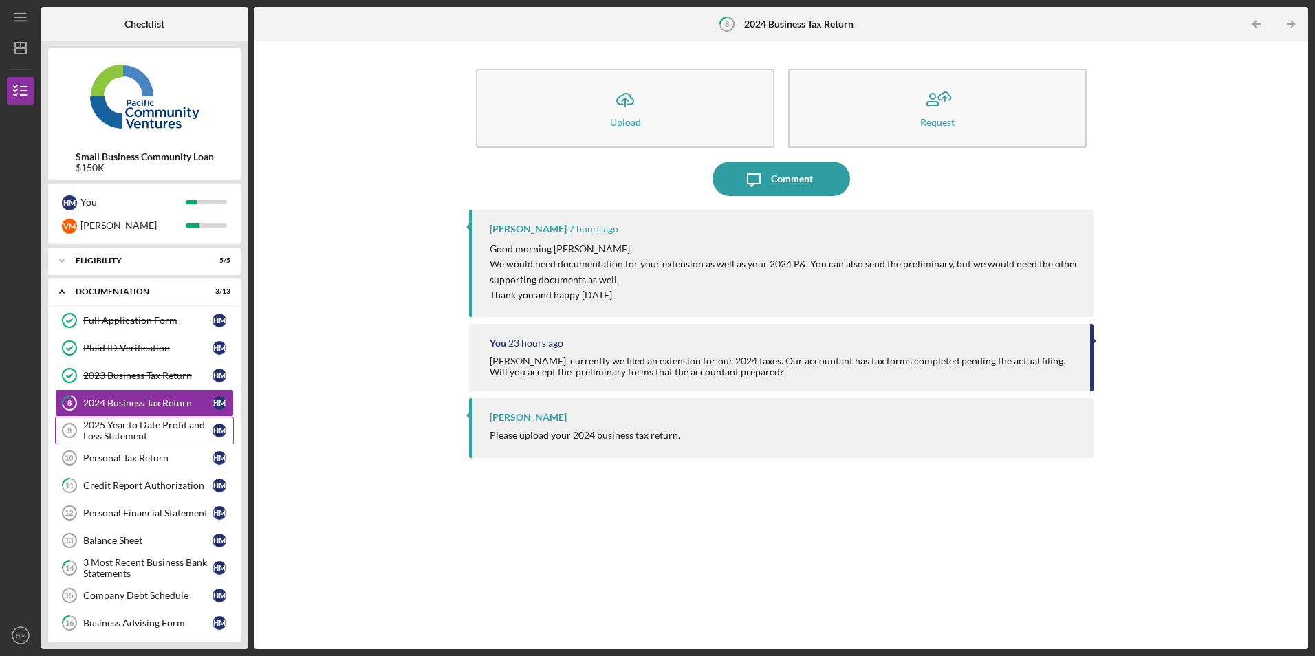
click at [109, 440] on div "2025 Year to Date Profit and Loss Statement" at bounding box center [147, 430] width 129 height 22
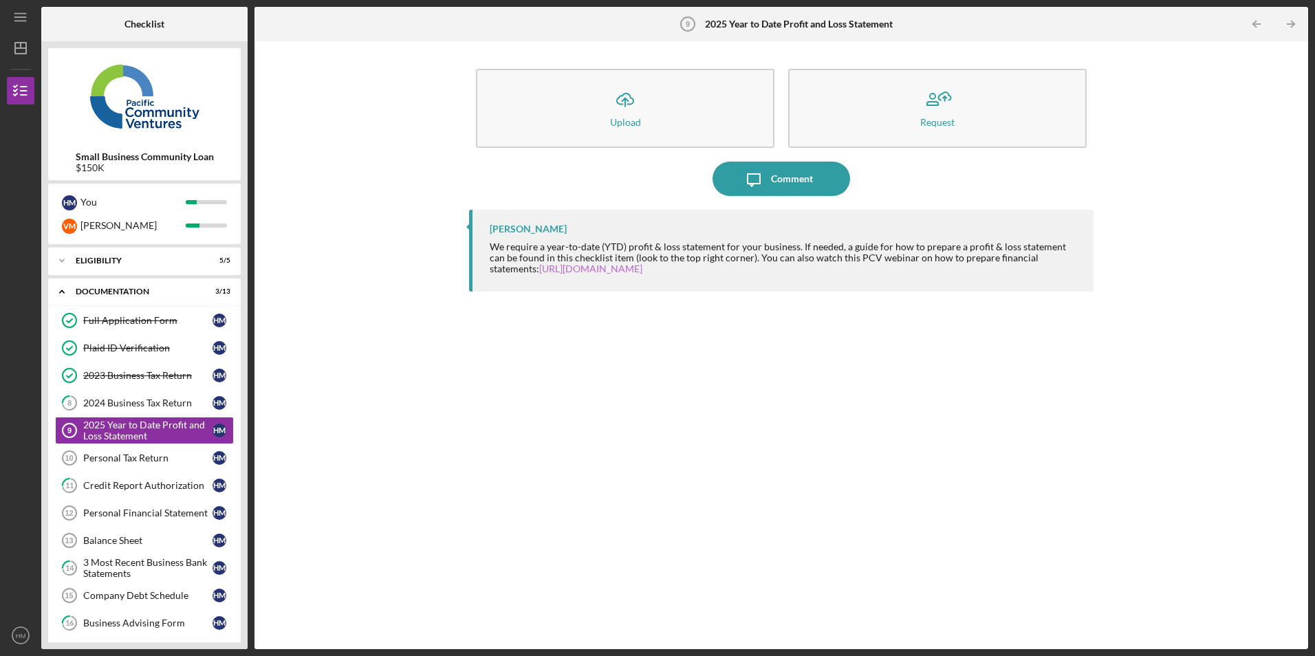
click at [602, 268] on link "[URL][DOMAIN_NAME]" at bounding box center [590, 269] width 103 height 12
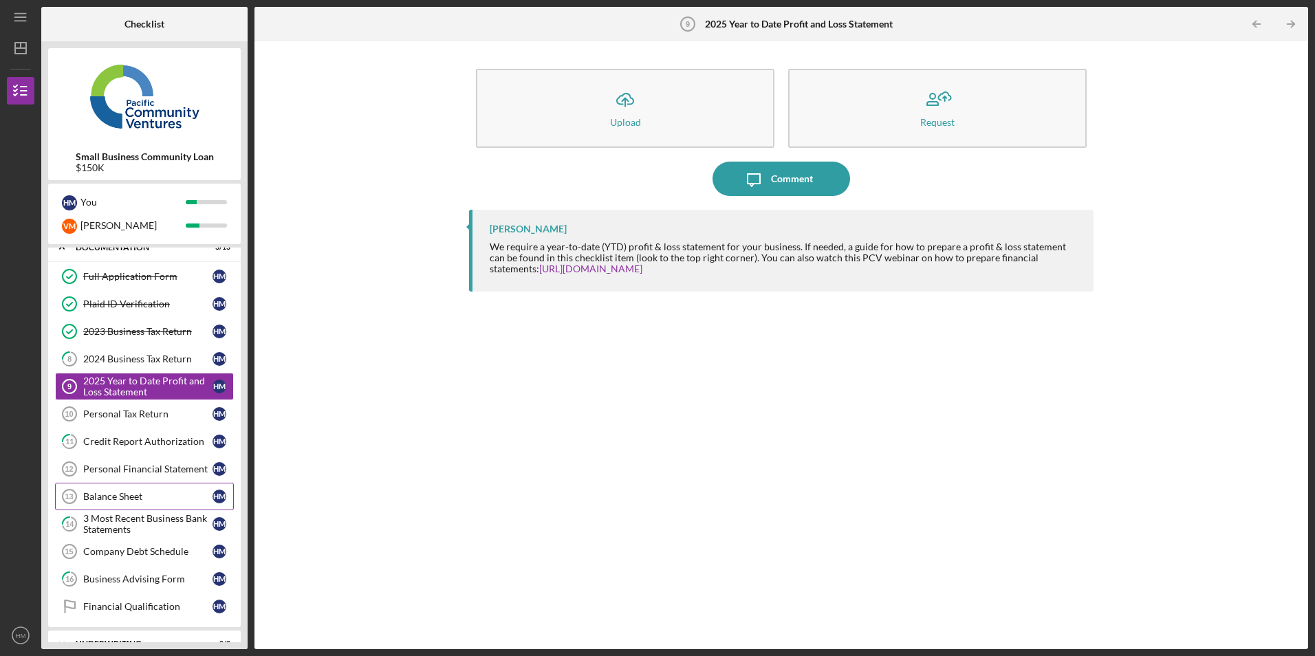
scroll to position [98, 0]
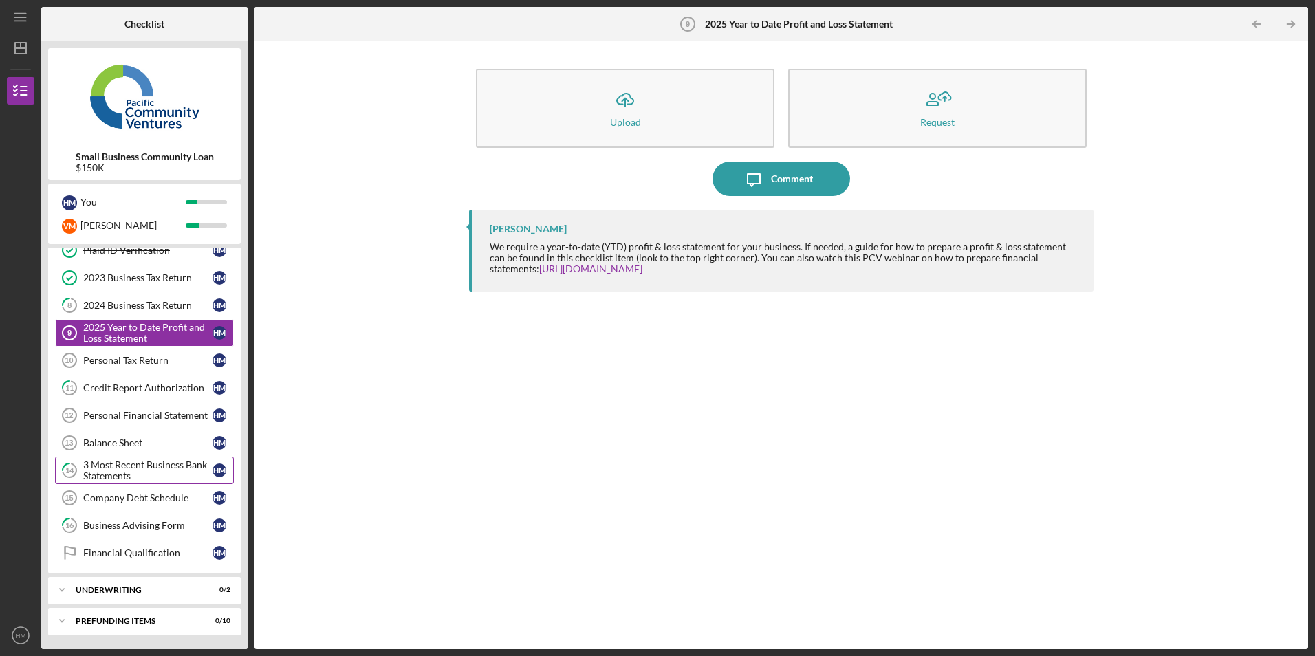
click at [116, 468] on div "3 Most Recent Business Bank Statements" at bounding box center [147, 470] width 129 height 22
